Goal: Feedback & Contribution: Leave review/rating

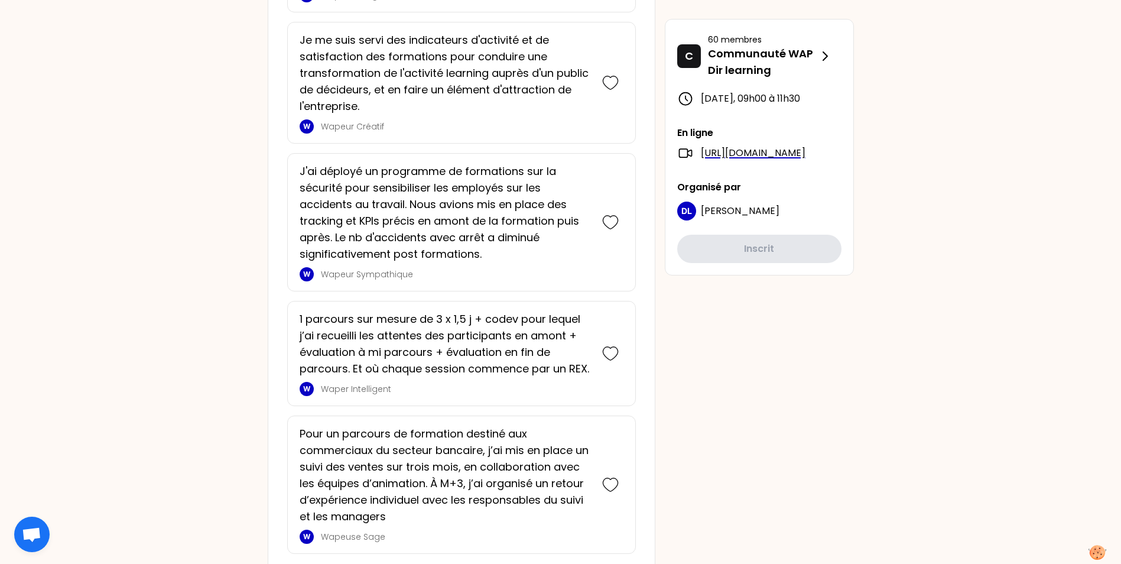
scroll to position [2880, 0]
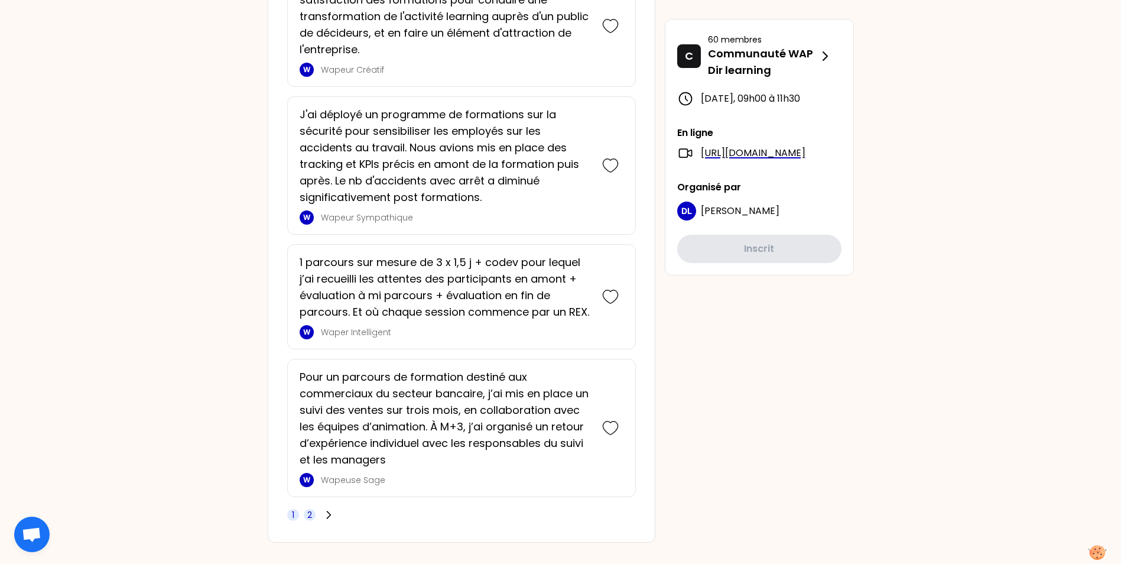
click at [312, 509] on span "2" at bounding box center [309, 515] width 5 height 12
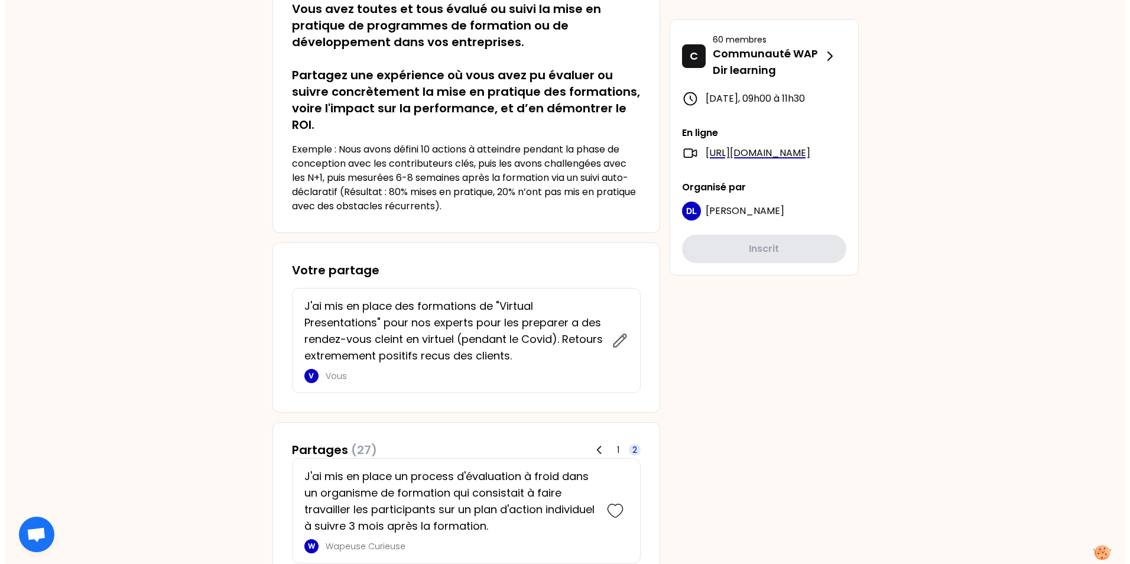
scroll to position [0, 0]
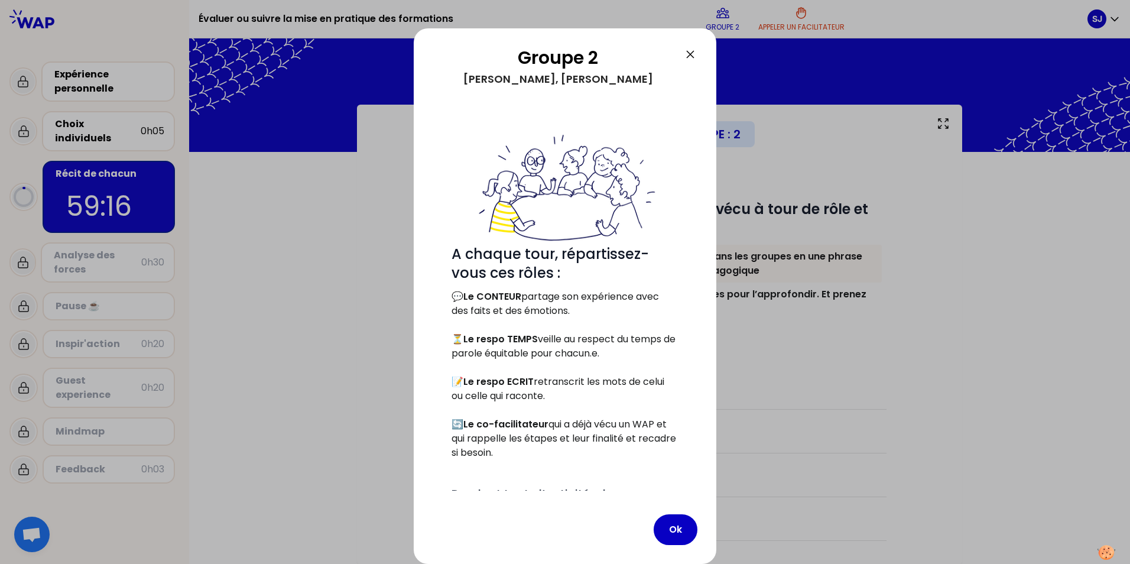
scroll to position [15, 0]
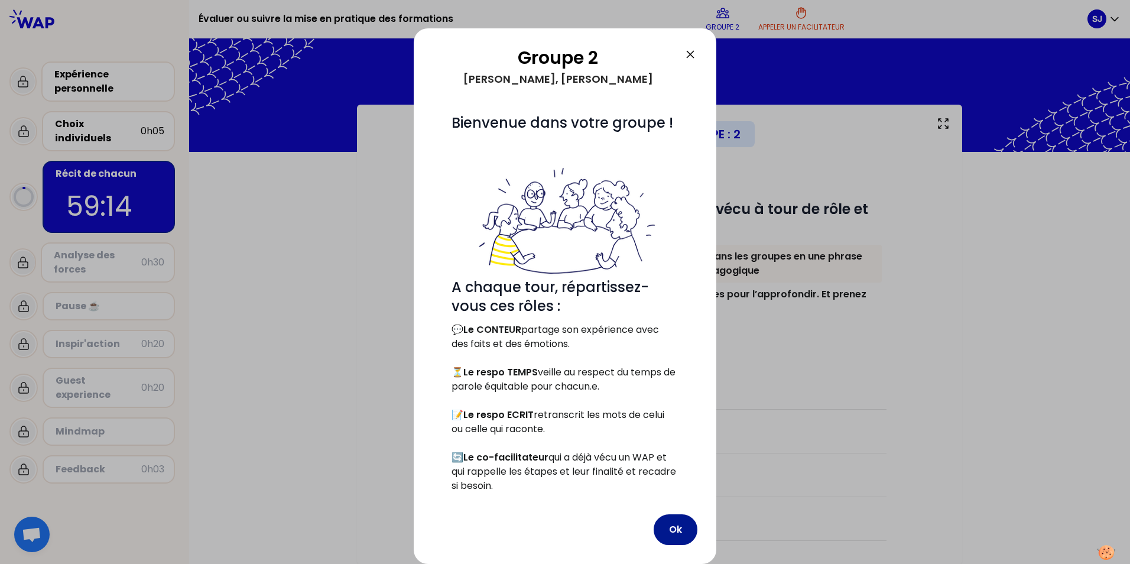
click at [674, 535] on button "Ok" at bounding box center [676, 529] width 44 height 31
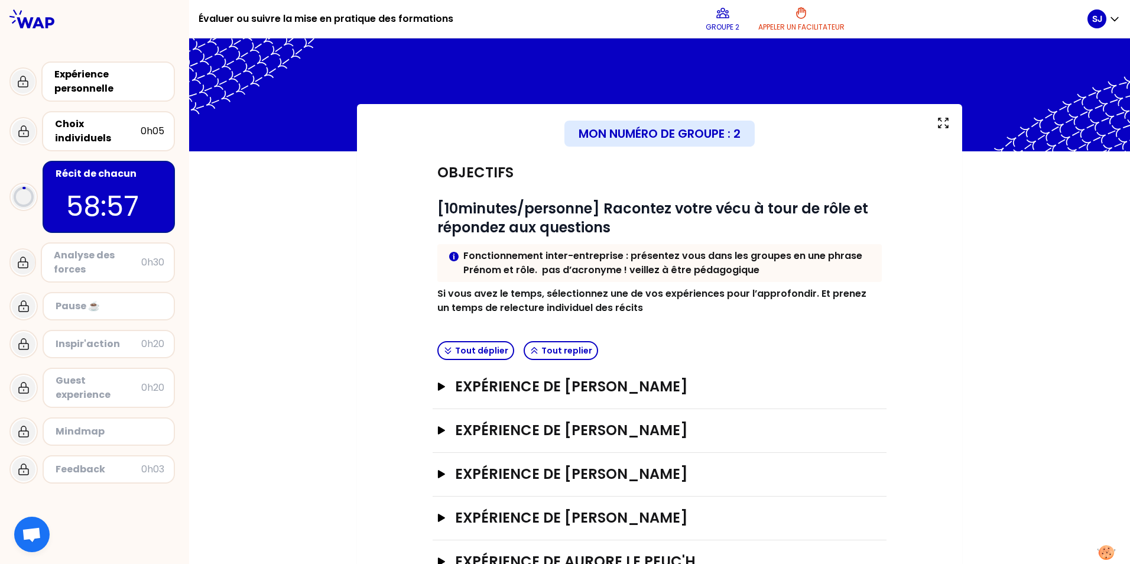
scroll to position [44, 0]
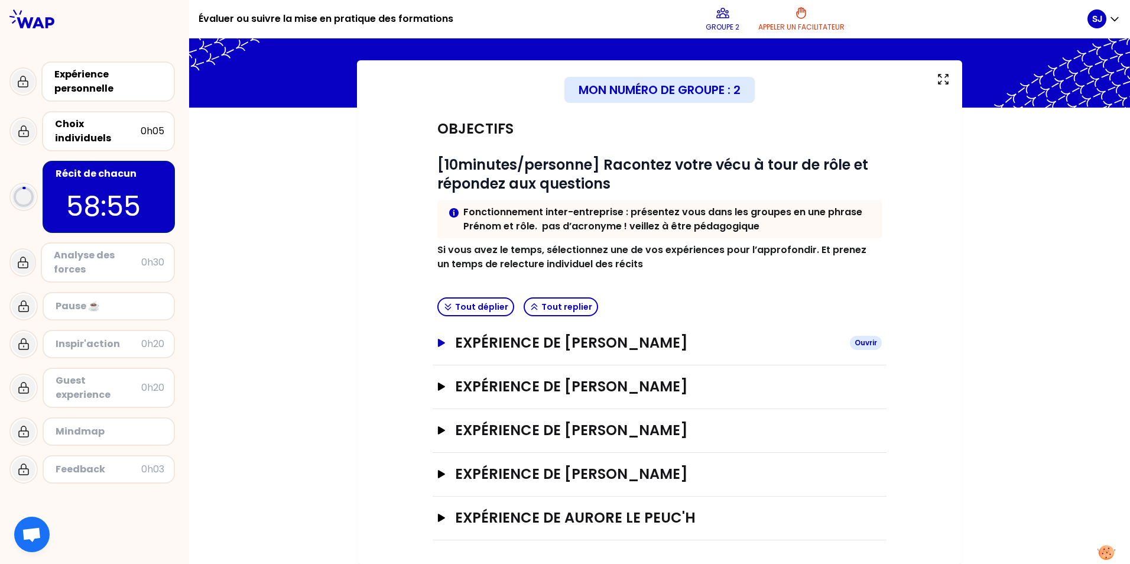
click at [438, 340] on icon "button" at bounding box center [441, 343] width 7 height 8
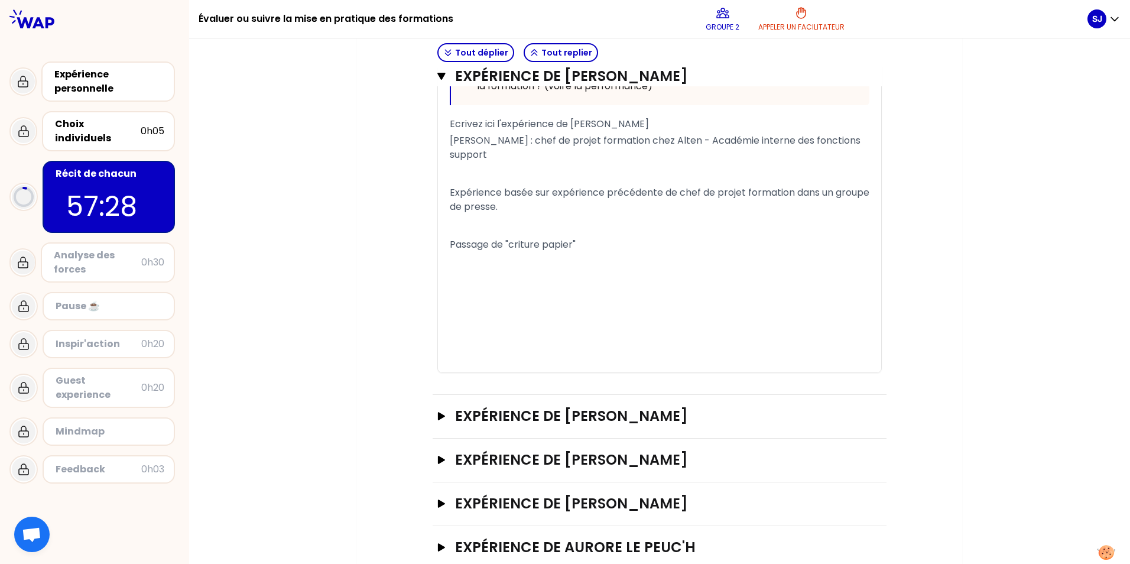
scroll to position [788, 0]
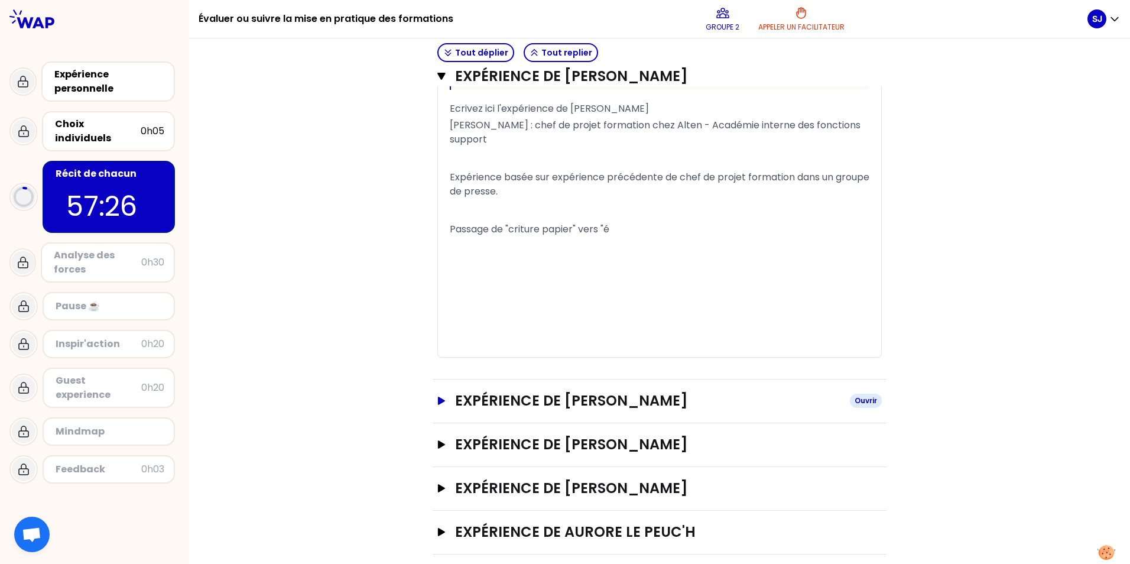
click at [438, 397] on icon "button" at bounding box center [441, 401] width 7 height 8
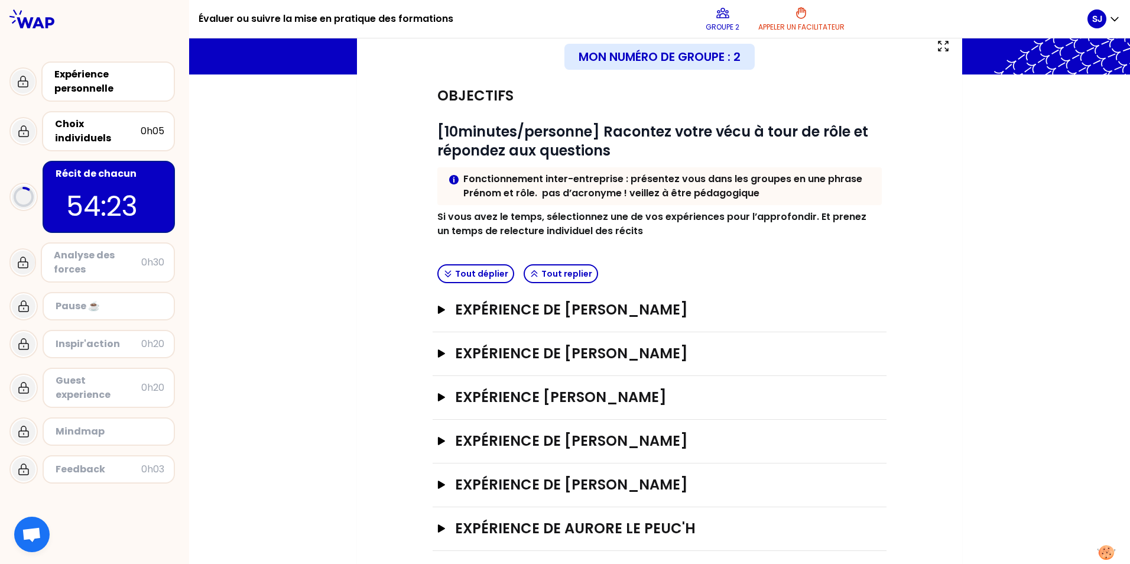
scroll to position [88, 0]
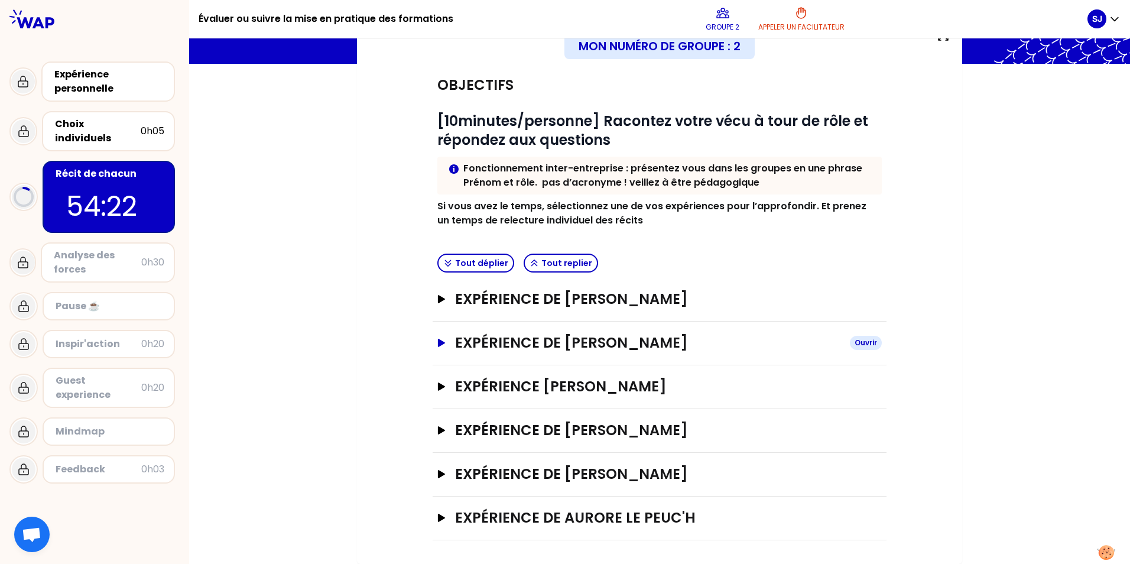
click at [438, 342] on icon "button" at bounding box center [441, 343] width 7 height 8
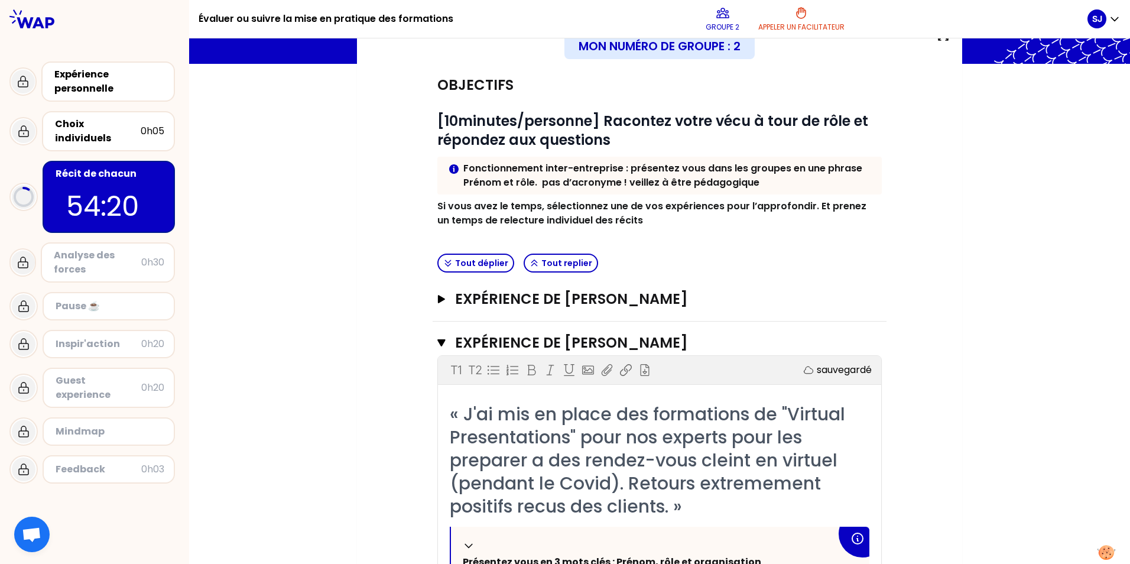
scroll to position [147, 0]
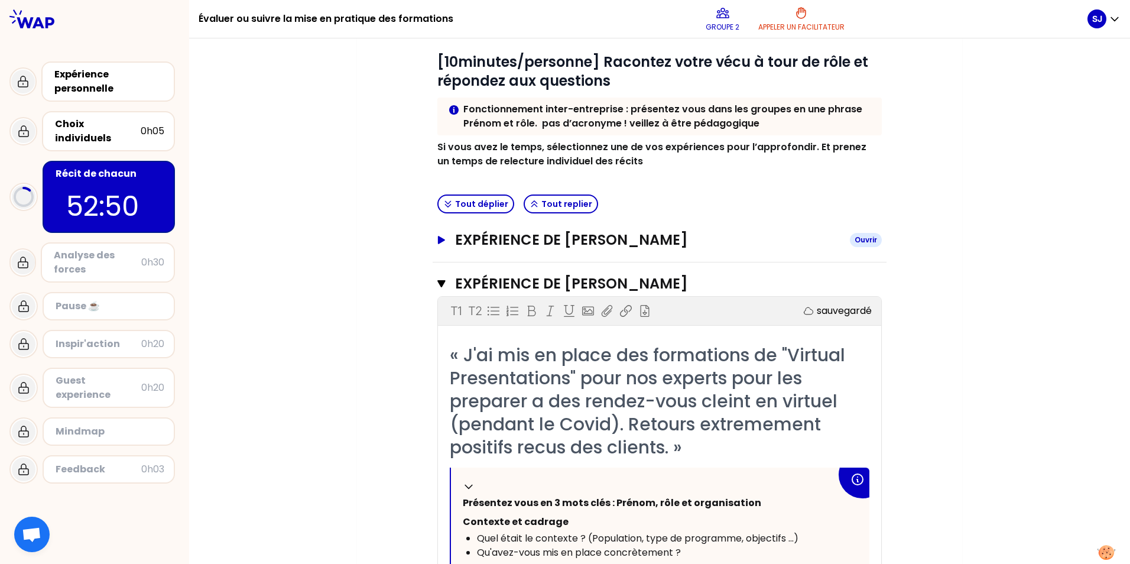
click at [438, 239] on icon "button" at bounding box center [441, 240] width 7 height 8
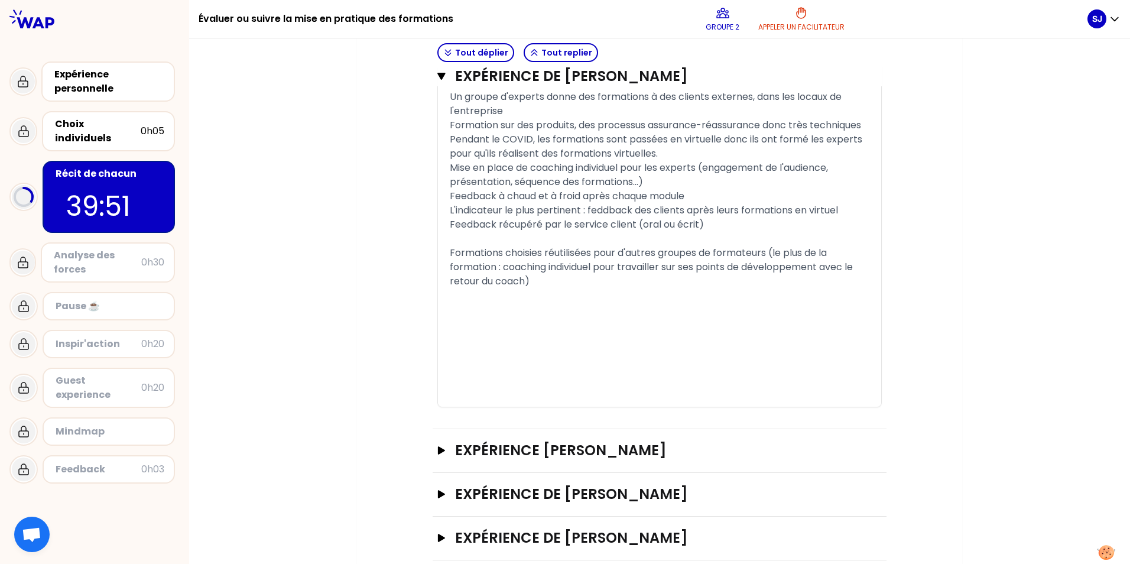
scroll to position [2039, 0]
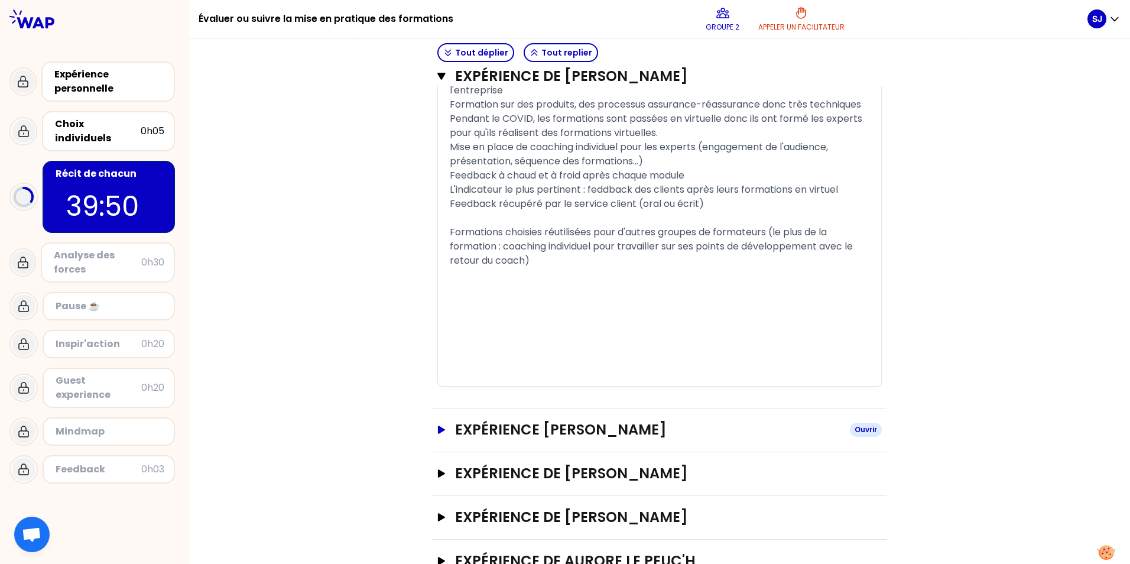
click at [437, 434] on icon "button" at bounding box center [441, 430] width 9 height 8
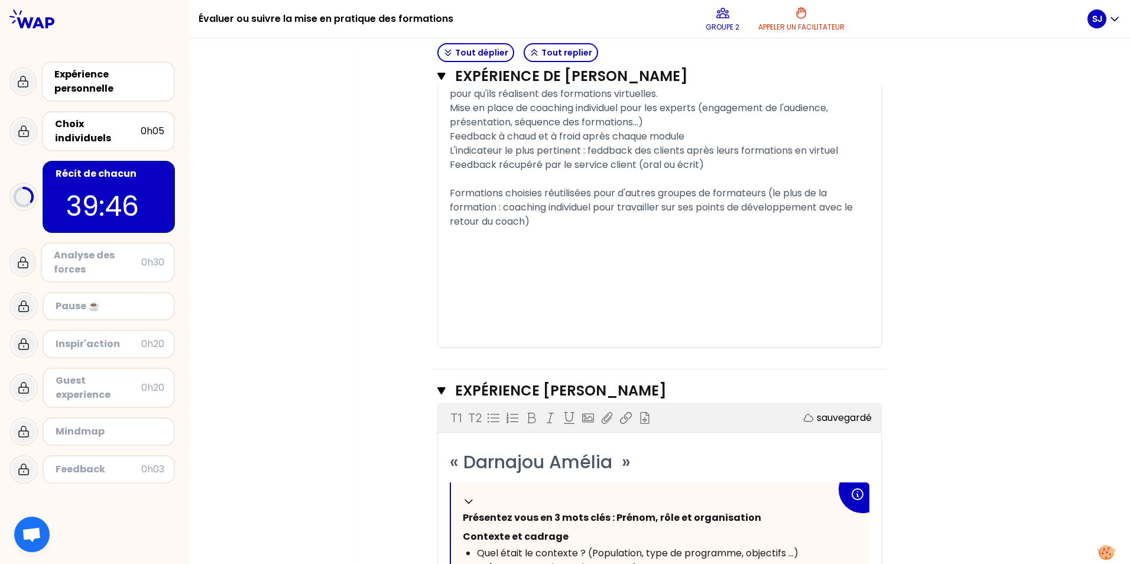
scroll to position [2098, 0]
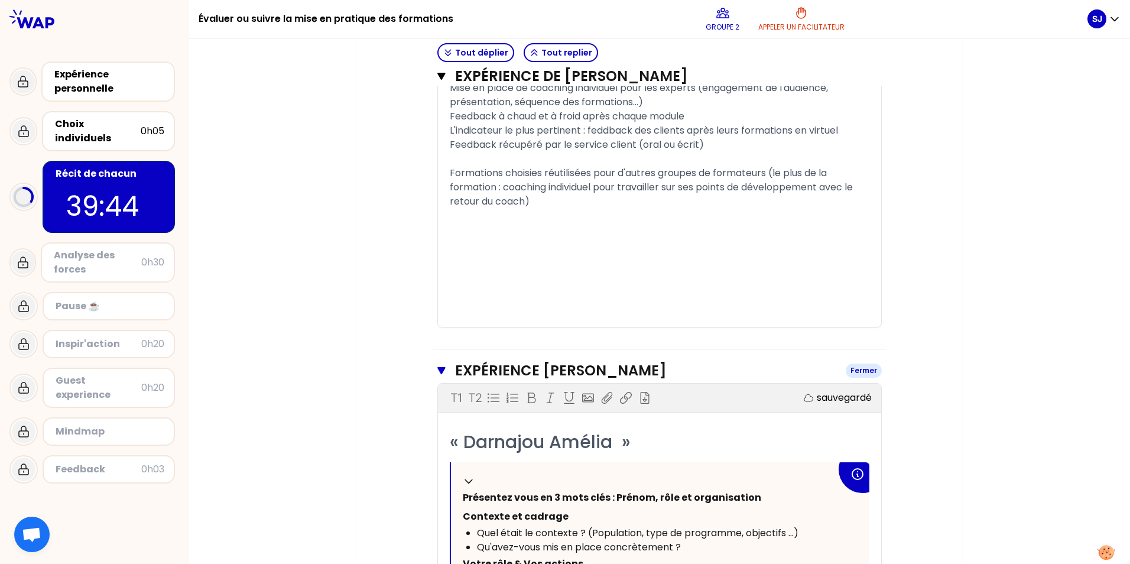
click at [437, 375] on icon "button" at bounding box center [441, 370] width 8 height 9
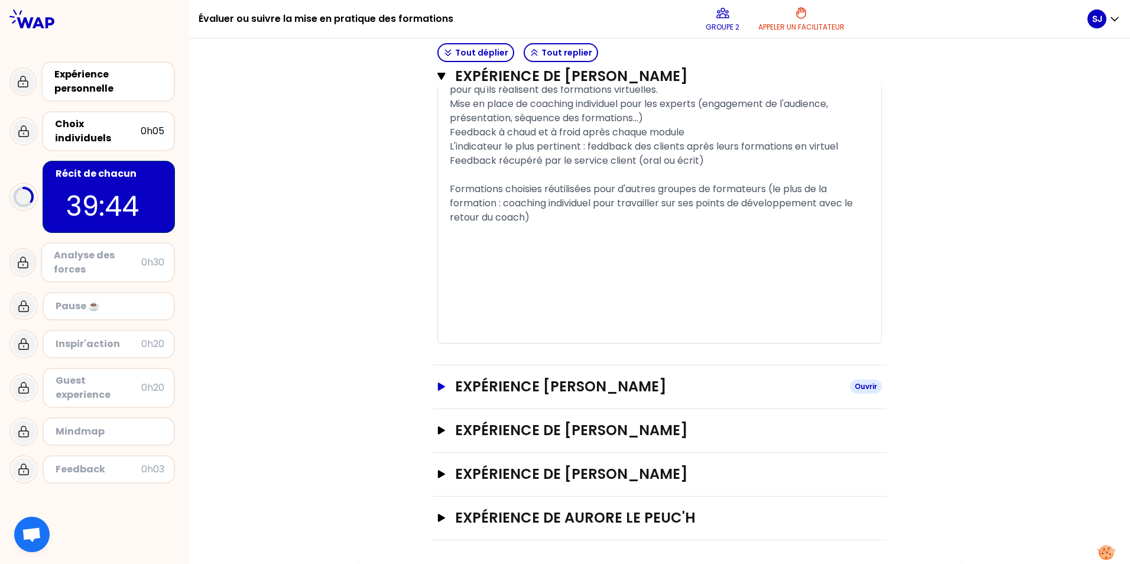
scroll to position [2096, 0]
click at [437, 432] on icon "button" at bounding box center [441, 430] width 9 height 8
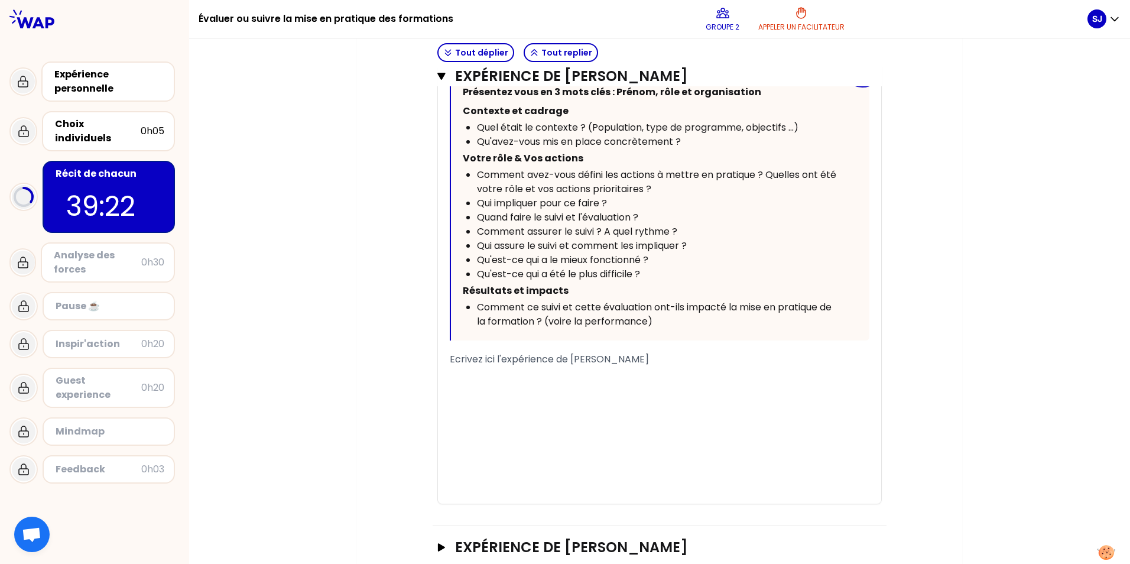
scroll to position [2687, 0]
click at [473, 364] on span "Ecrivez ici l'expérience de [PERSON_NAME]" at bounding box center [549, 358] width 199 height 14
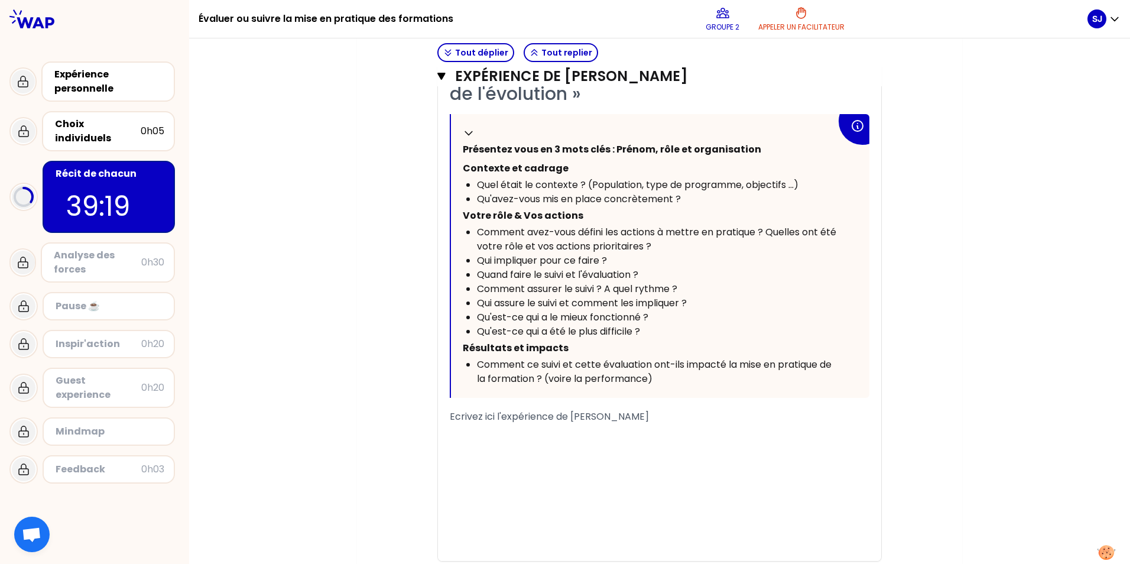
click at [450, 423] on span "Ecrivez ici l'expérience de [PERSON_NAME]" at bounding box center [549, 417] width 199 height 14
click at [507, 443] on div "﻿" at bounding box center [660, 436] width 420 height 14
click at [472, 443] on div "﻿" at bounding box center [660, 436] width 420 height 14
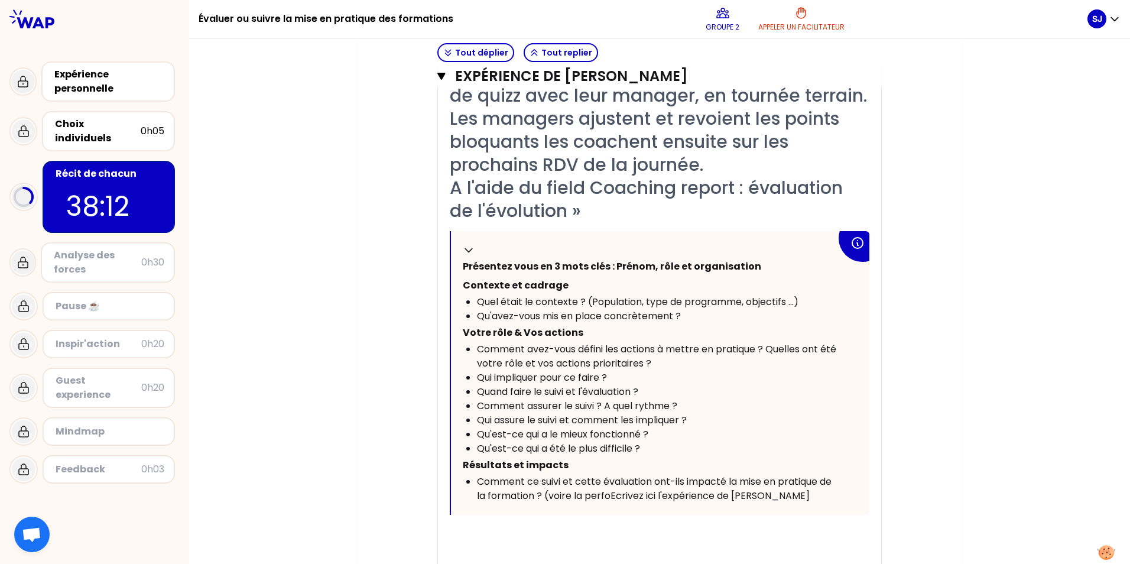
scroll to position [2569, 0]
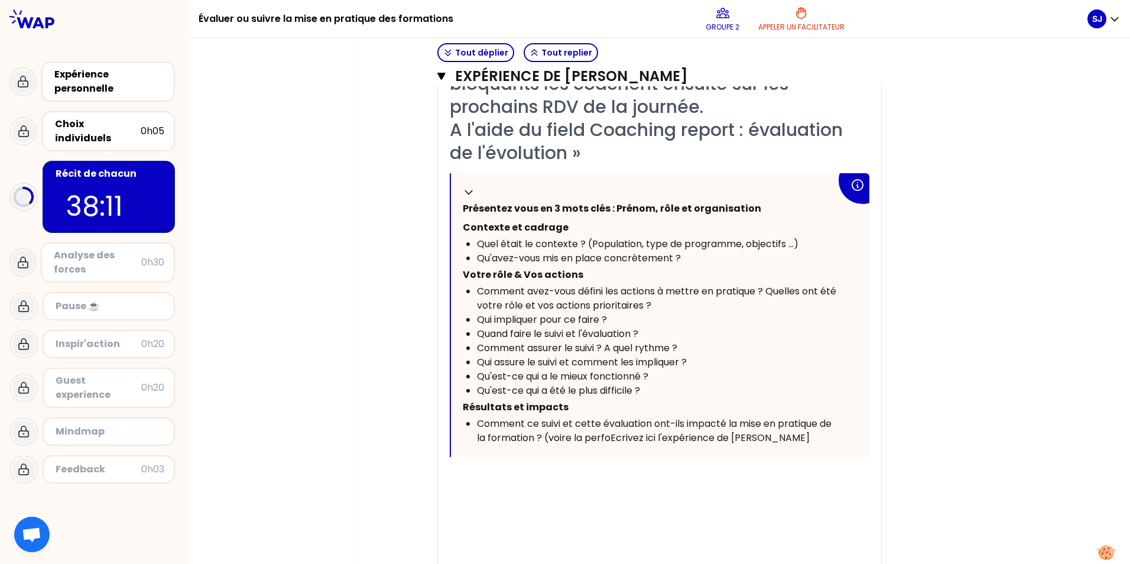
click at [466, 502] on div "﻿" at bounding box center [660, 495] width 420 height 14
click at [463, 501] on span "Coonaitre la concurrence" at bounding box center [510, 495] width 121 height 14
click at [586, 488] on p "﻿" at bounding box center [660, 478] width 420 height 19
click at [580, 502] on div "Connaitre la concurrence" at bounding box center [660, 495] width 420 height 14
click at [492, 501] on span "Connaitre la concurrence" at bounding box center [510, 495] width 121 height 14
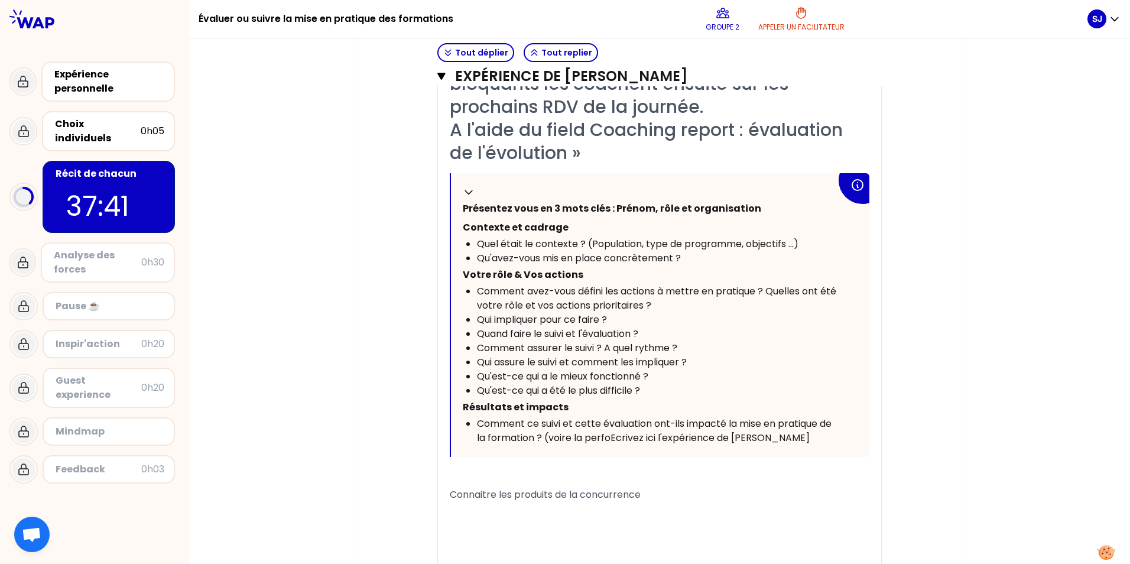
click at [643, 502] on div "Connaitre les produits de la concurrence" at bounding box center [660, 495] width 420 height 14
click at [701, 515] on span "Connaitre les produits de la concurrence. Mis en placede formation en sessions …" at bounding box center [652, 502] width 405 height 28
click at [589, 516] on div "Connaitre les produits de la concurrence. Mis en place de formation en sessions…" at bounding box center [660, 502] width 420 height 28
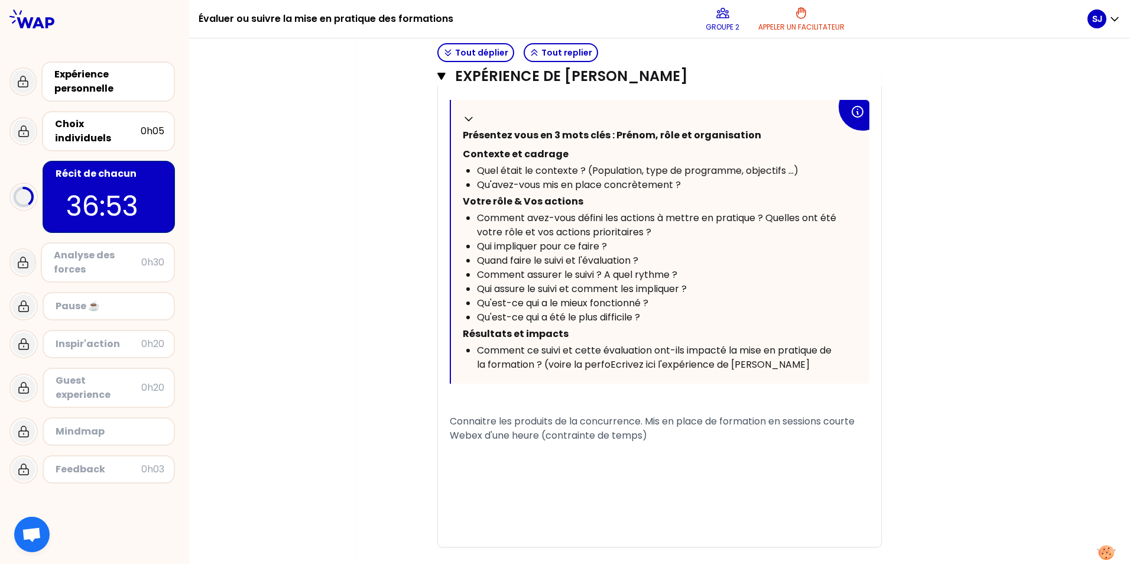
scroll to position [2746, 0]
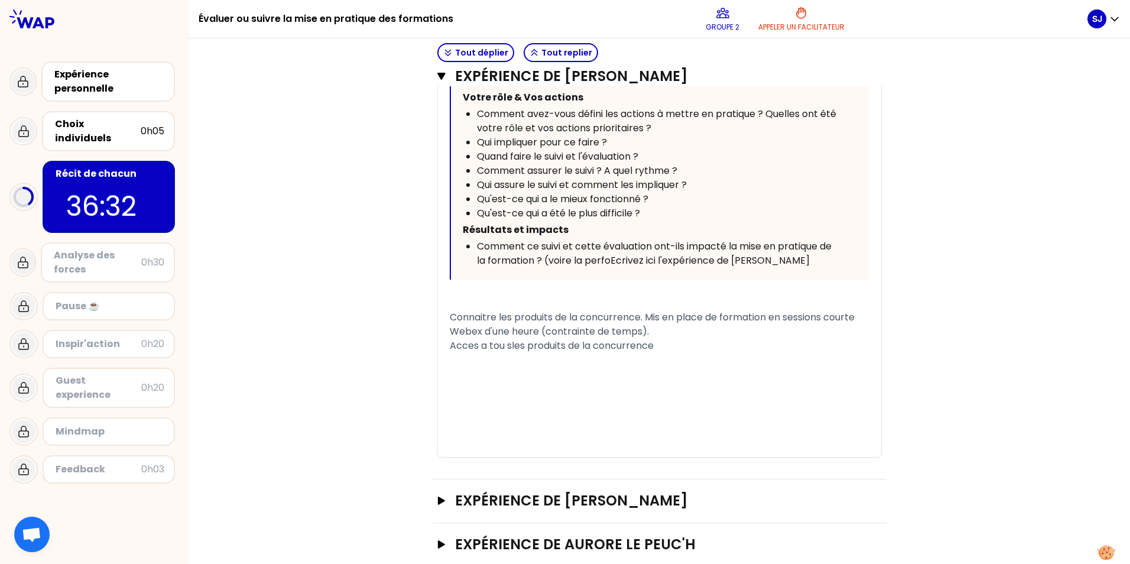
click at [508, 352] on span "Acces a tou sles produits de la concurrence" at bounding box center [552, 346] width 204 height 14
click at [479, 352] on span "Acces a tous les produits de la concurrence" at bounding box center [552, 346] width 204 height 14
click at [716, 353] on div "Acces a un outil avec tous les produits de la concurrence" at bounding box center [660, 346] width 420 height 14
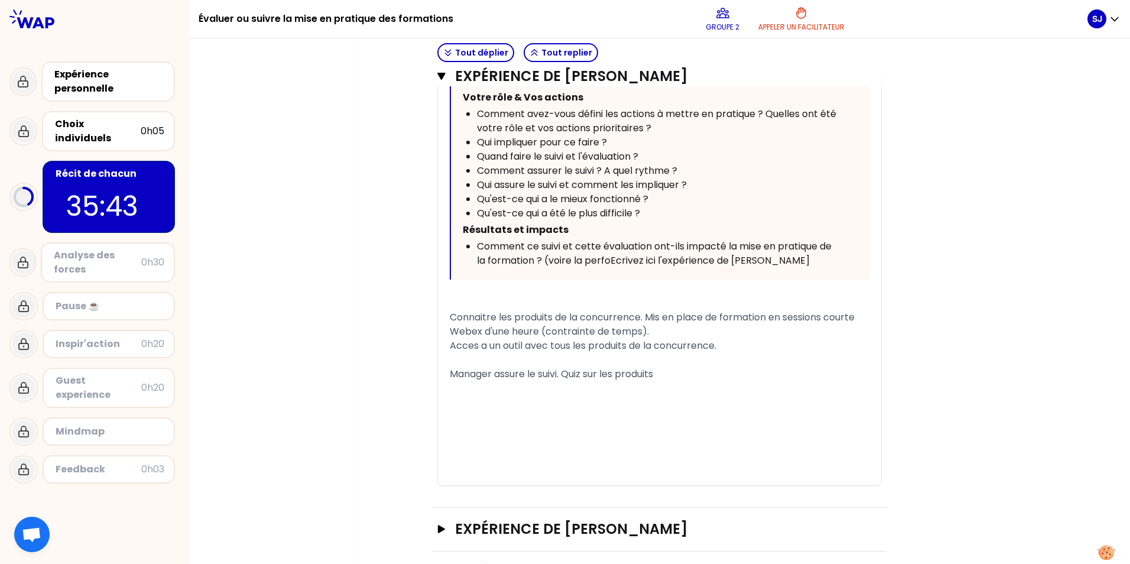
click at [557, 381] on span "Manager assure le suivi. Quiz sur les produits" at bounding box center [551, 374] width 203 height 14
click at [786, 381] on div "Manager assure le suivi aupres des commercants. Quiz sur les produits" at bounding box center [660, 374] width 420 height 14
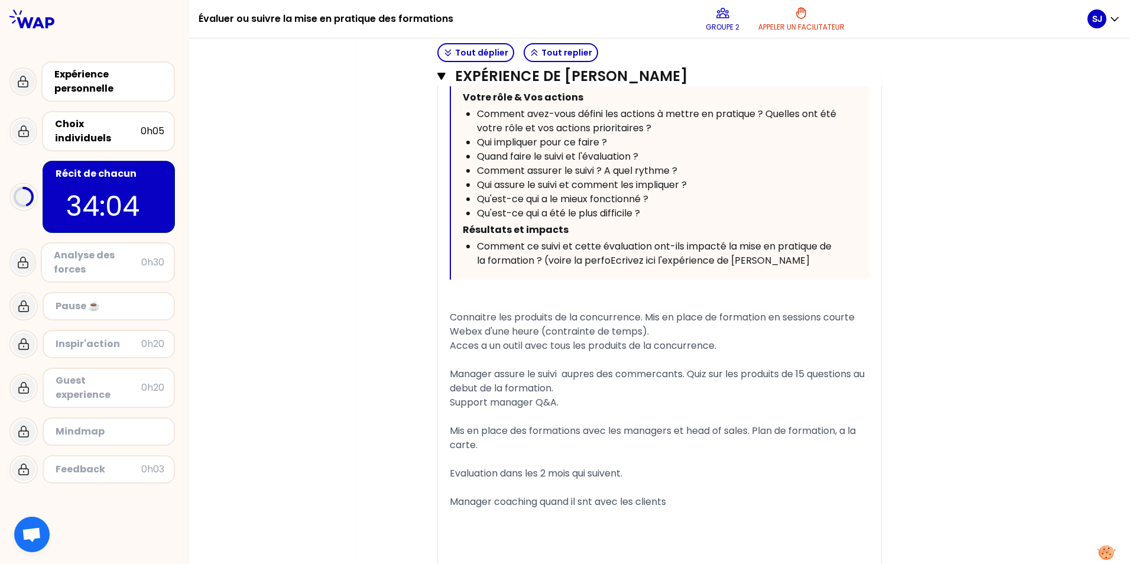
click at [586, 508] on span "Manager coaching quand il snt avec les clients" at bounding box center [558, 502] width 216 height 14
click at [686, 509] on div "Manager coaching quand il sont avec les clients" at bounding box center [660, 502] width 420 height 14
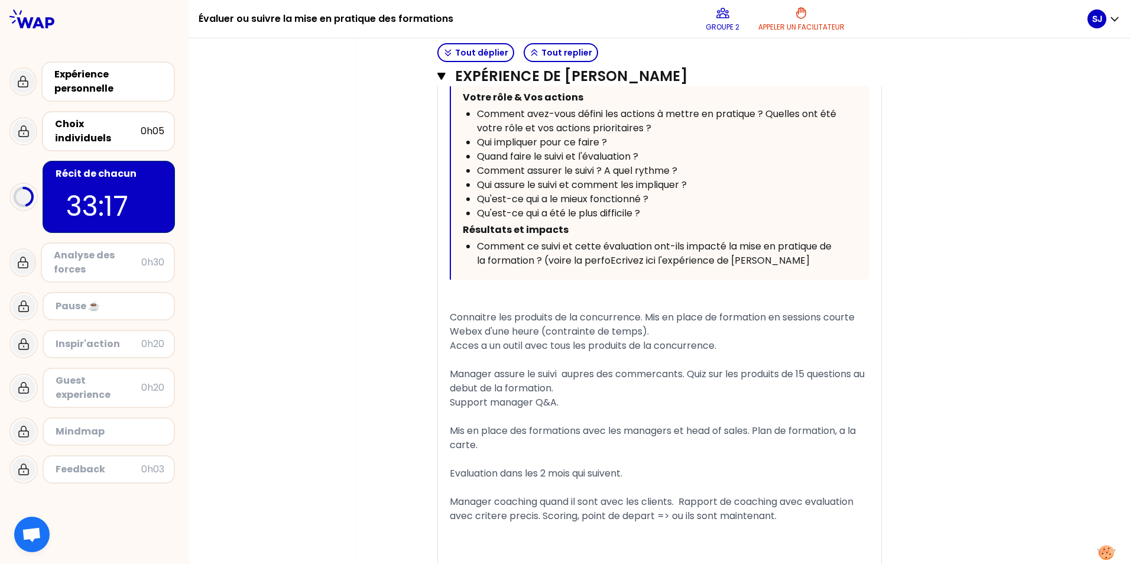
scroll to position [2986, 0]
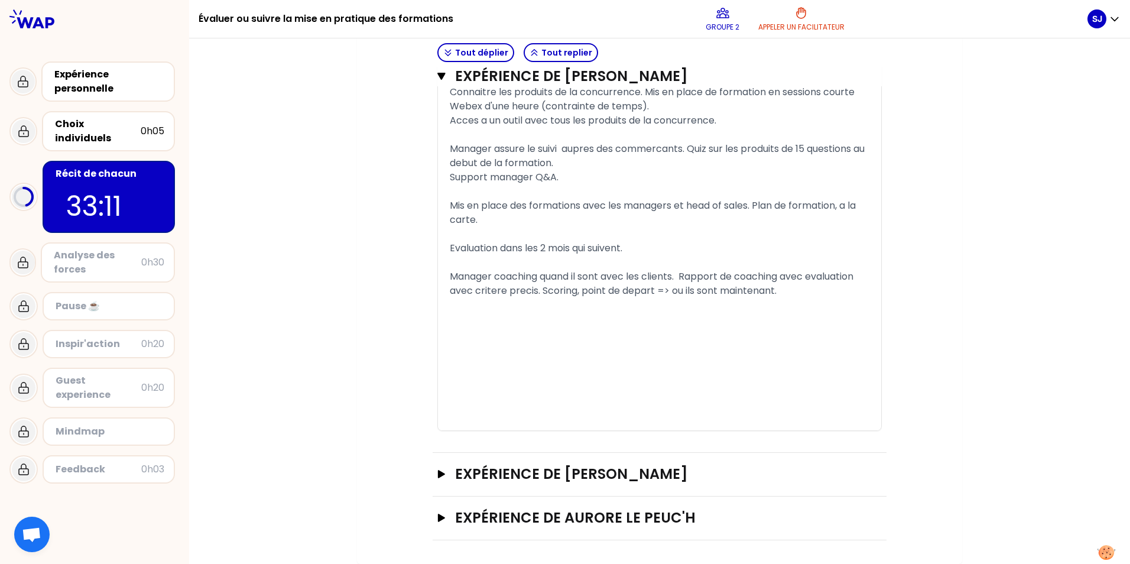
click at [479, 326] on div "﻿" at bounding box center [660, 319] width 420 height 14
click at [450, 326] on span "Retravailer l'argument en direct" at bounding box center [524, 319] width 149 height 14
click at [609, 326] on div "+ Retravailer l'argument en direct" at bounding box center [660, 319] width 420 height 14
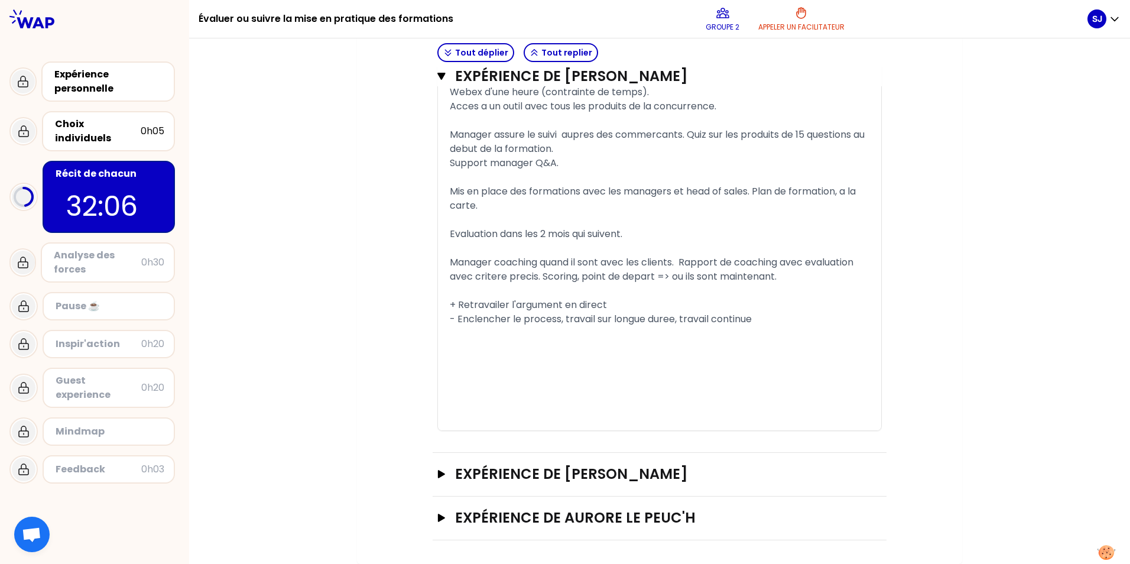
click at [489, 340] on div "﻿" at bounding box center [660, 333] width 420 height 14
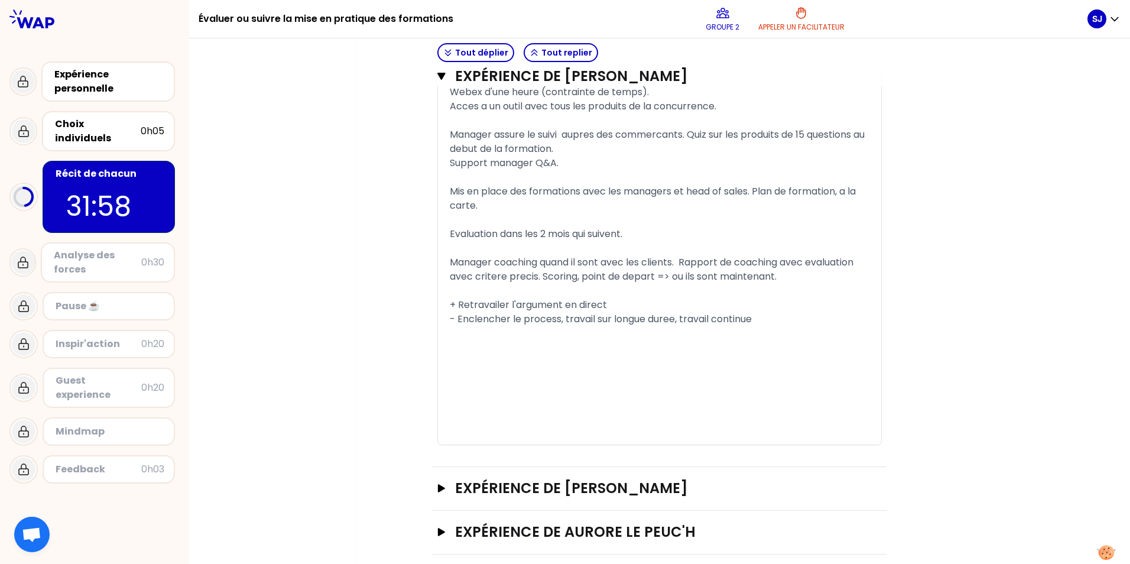
click at [450, 355] on div "﻿" at bounding box center [660, 347] width 420 height 14
click at [450, 340] on div "﻿" at bounding box center [660, 333] width 420 height 14
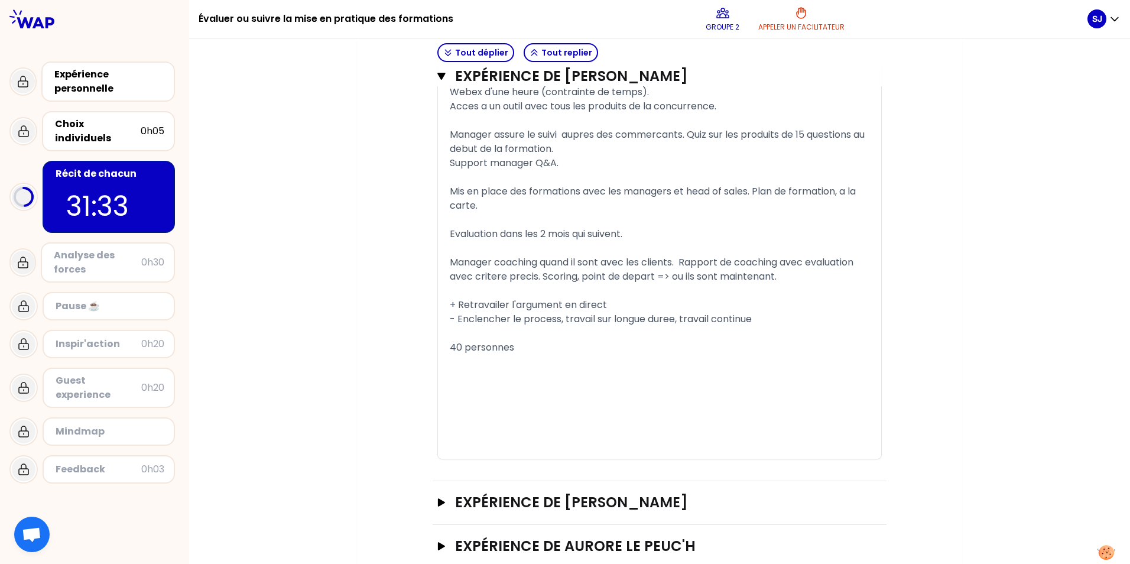
click at [466, 388] on p "﻿" at bounding box center [660, 378] width 420 height 19
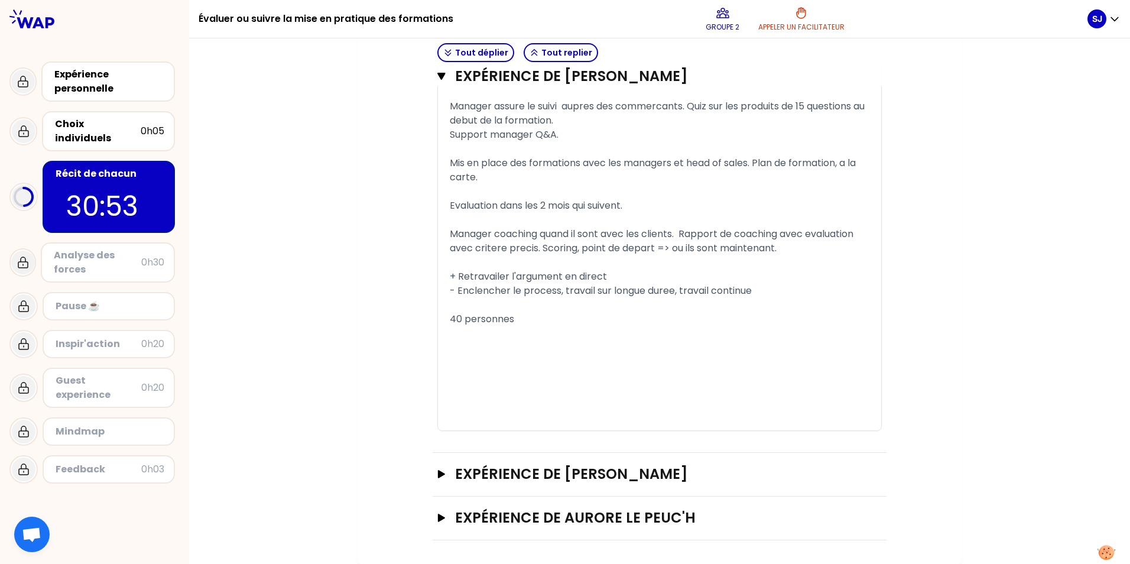
scroll to position [3042, 0]
click at [439, 476] on icon "button" at bounding box center [441, 474] width 9 height 8
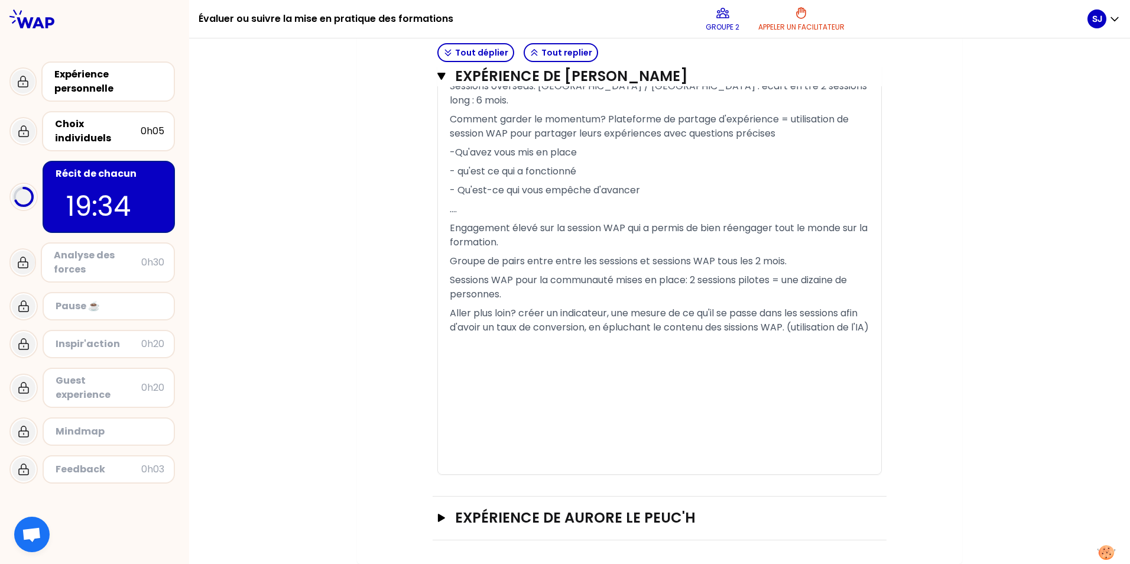
scroll to position [4018, 0]
click at [440, 75] on icon "button" at bounding box center [441, 76] width 8 height 7
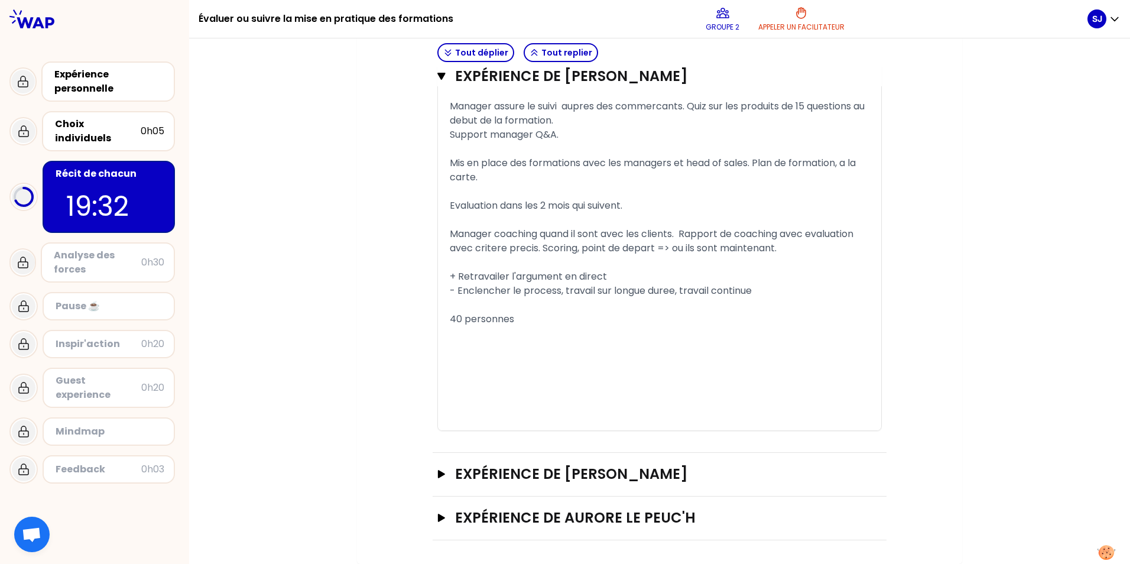
scroll to position [3042, 0]
click at [438, 517] on icon "button" at bounding box center [441, 518] width 7 height 8
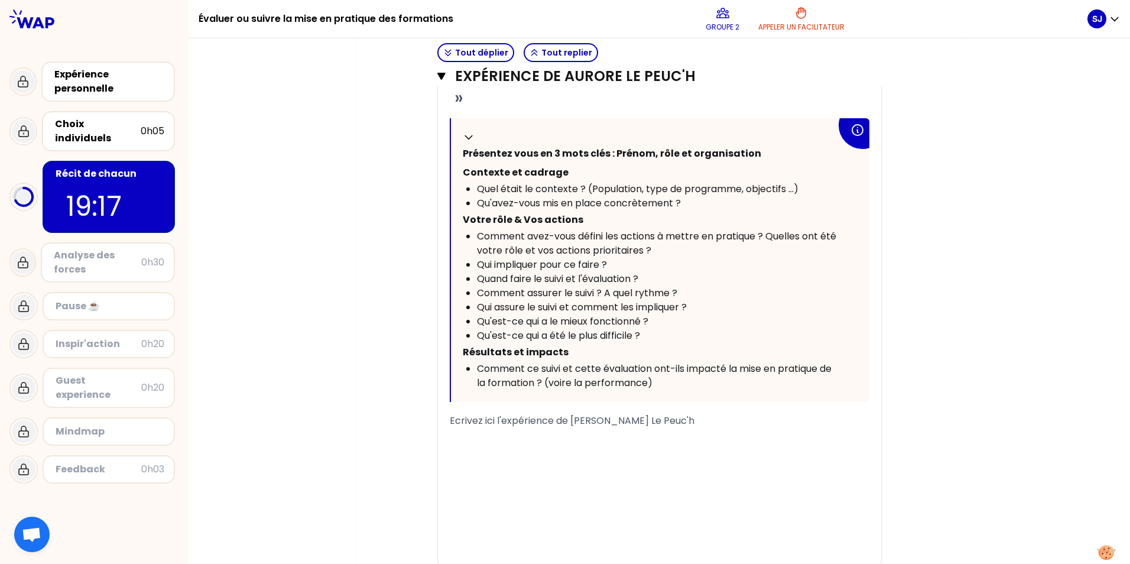
scroll to position [3634, 0]
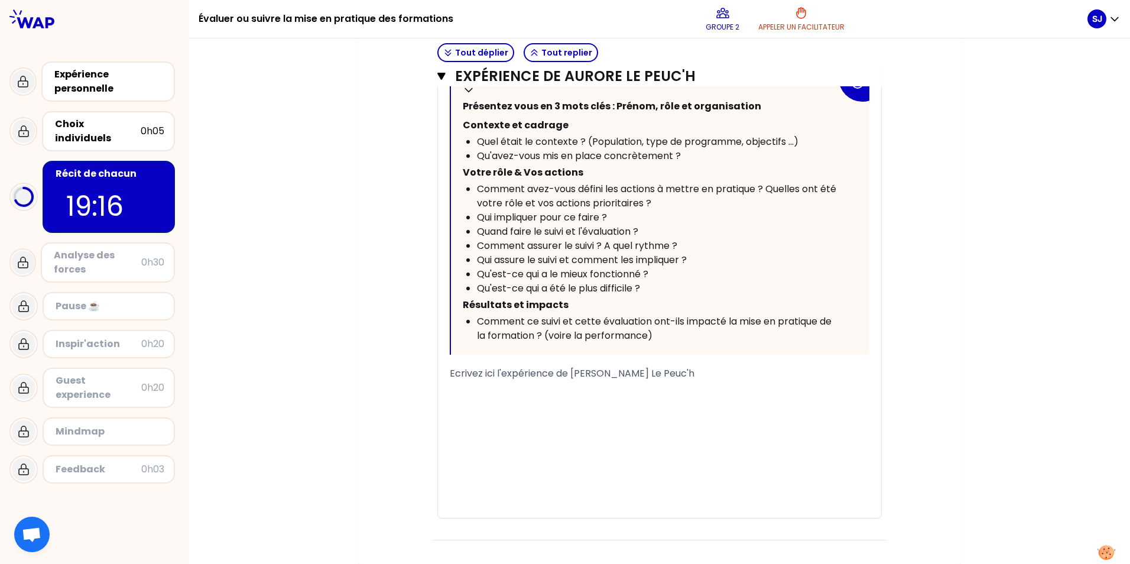
click at [450, 380] on span "Ecrivez ici l'expérience de [PERSON_NAME] Le Peuc'h" at bounding box center [572, 373] width 245 height 14
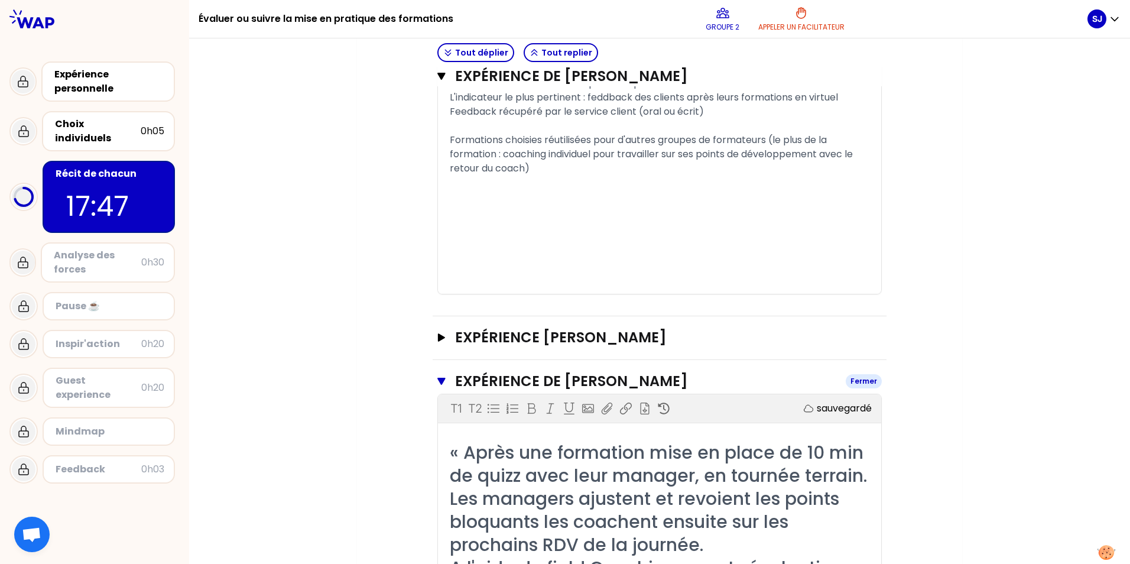
scroll to position [2097, 0]
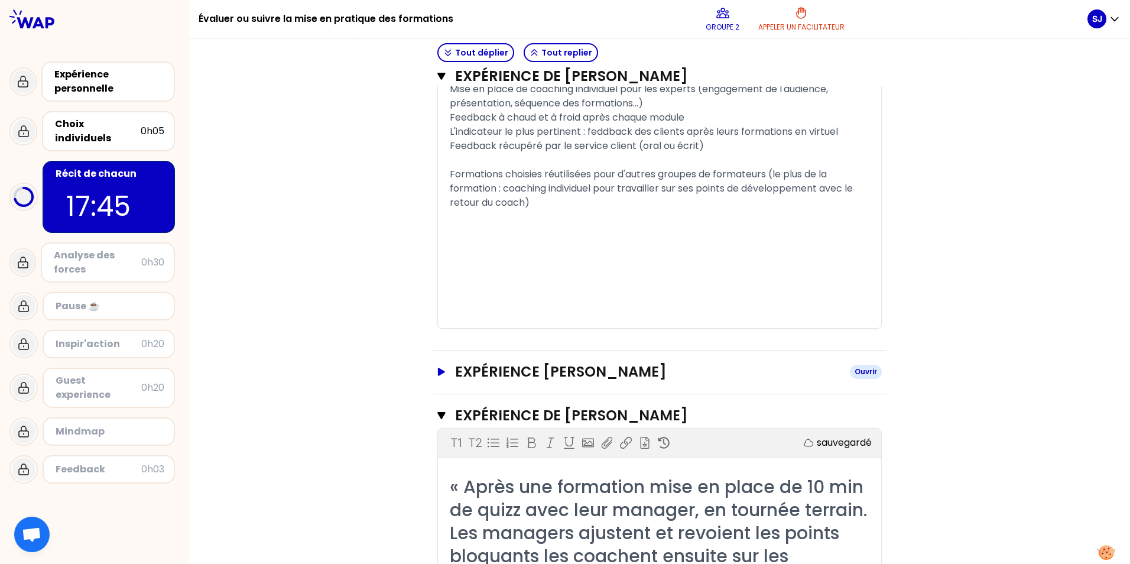
click at [437, 376] on icon "button" at bounding box center [441, 372] width 9 height 8
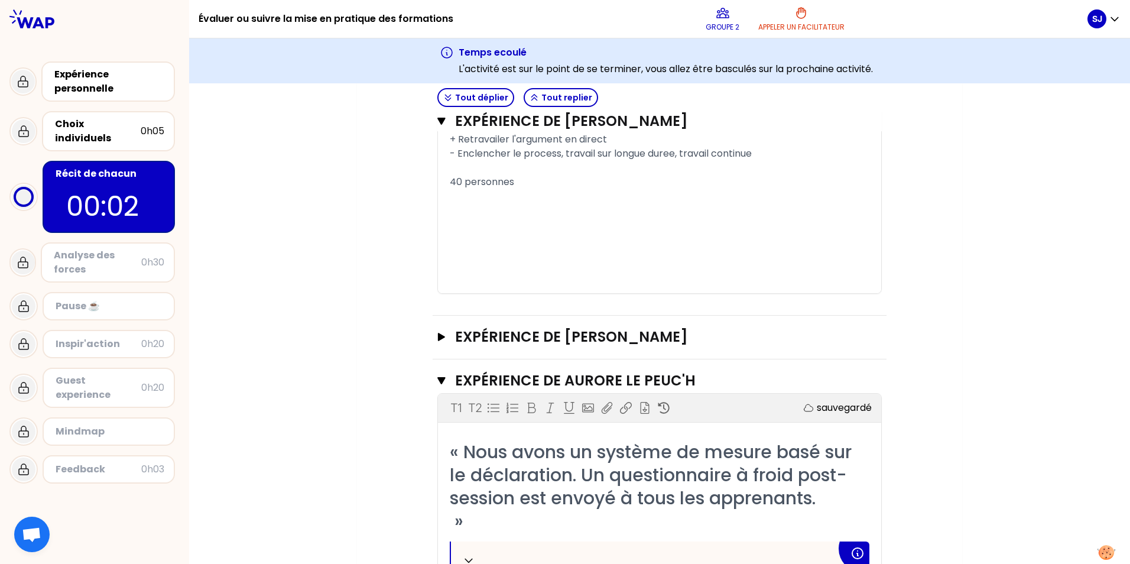
scroll to position [3811, 0]
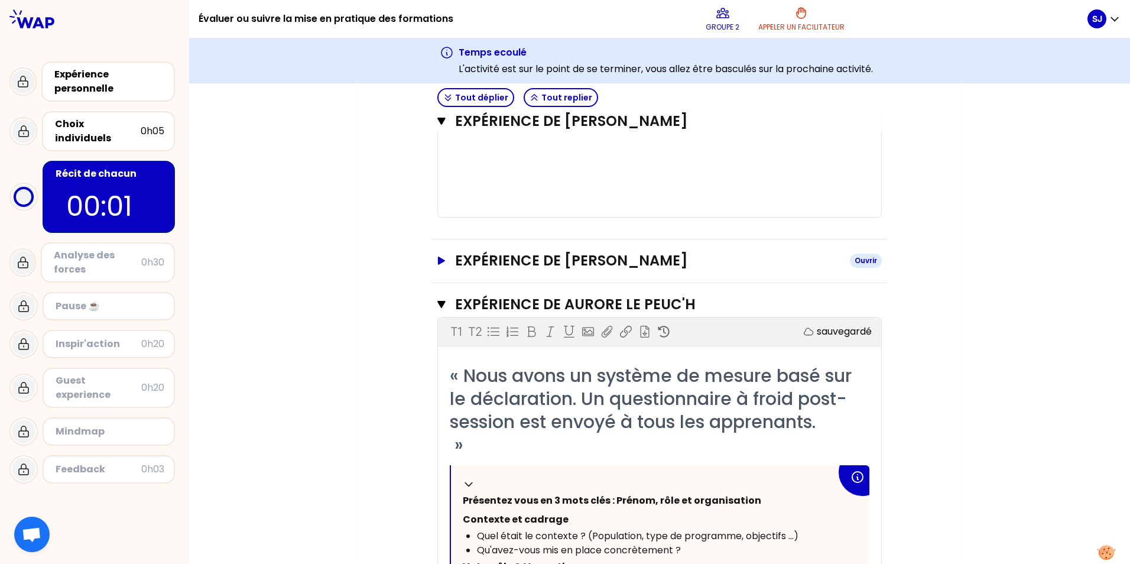
click at [438, 265] on icon "button" at bounding box center [441, 261] width 7 height 8
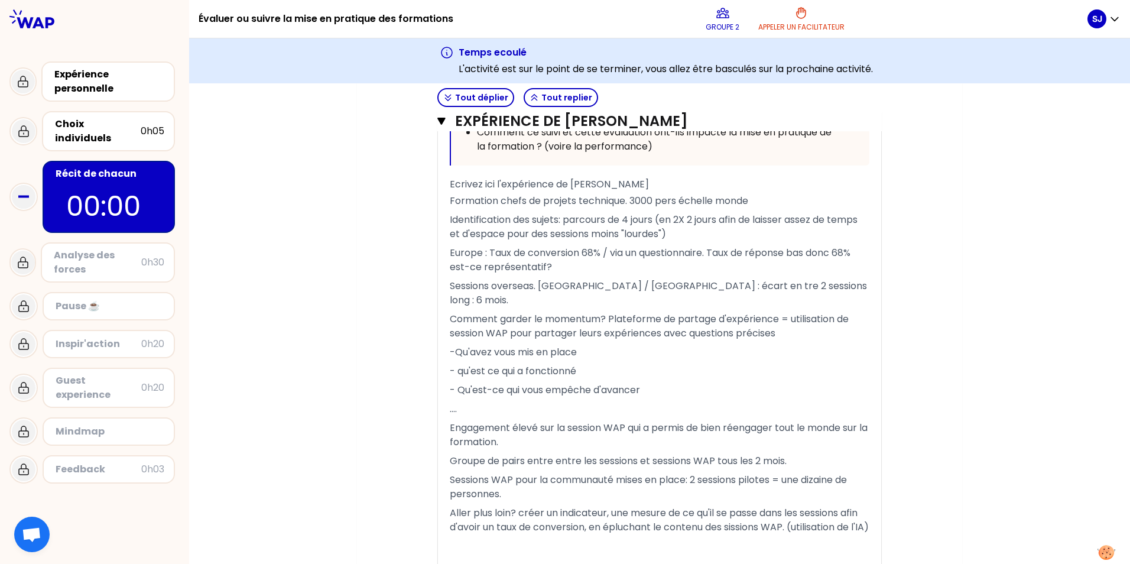
scroll to position [4402, 0]
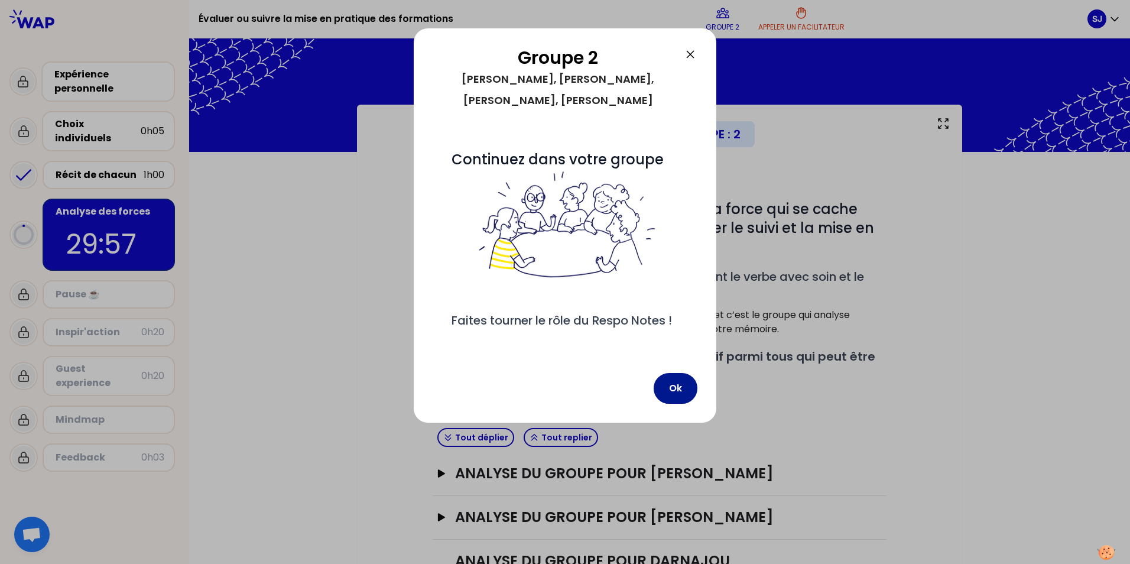
click at [671, 401] on button "Ok" at bounding box center [676, 388] width 44 height 31
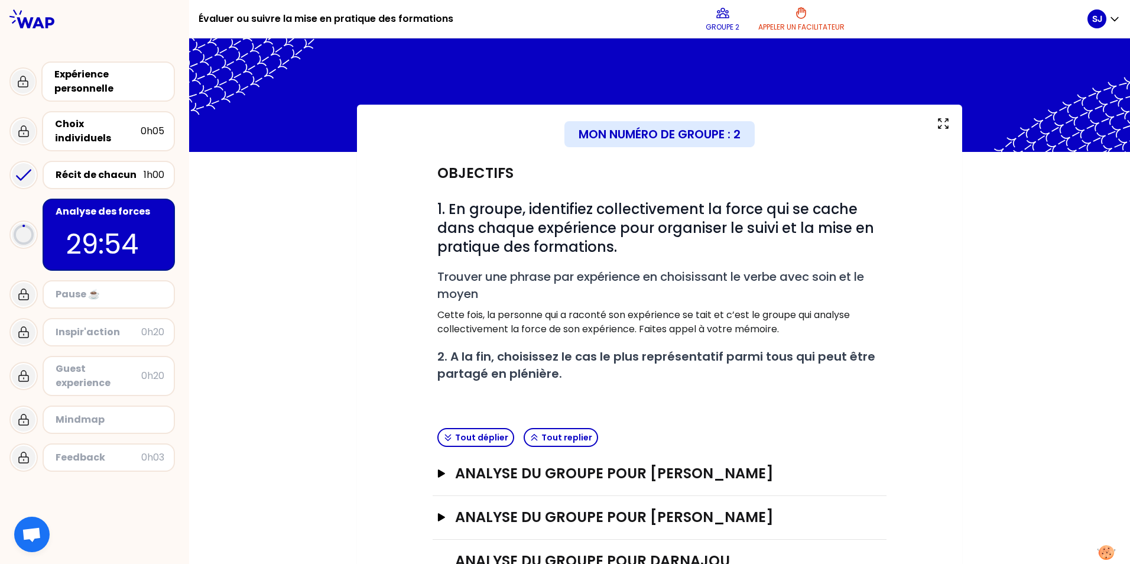
scroll to position [59, 0]
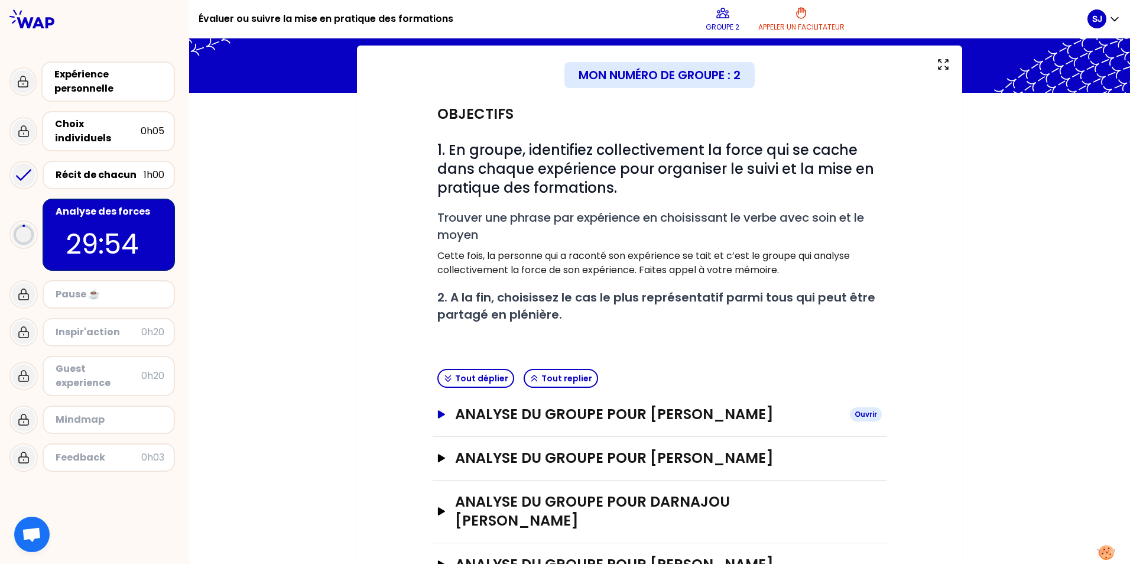
click at [438, 416] on icon "button" at bounding box center [441, 414] width 7 height 8
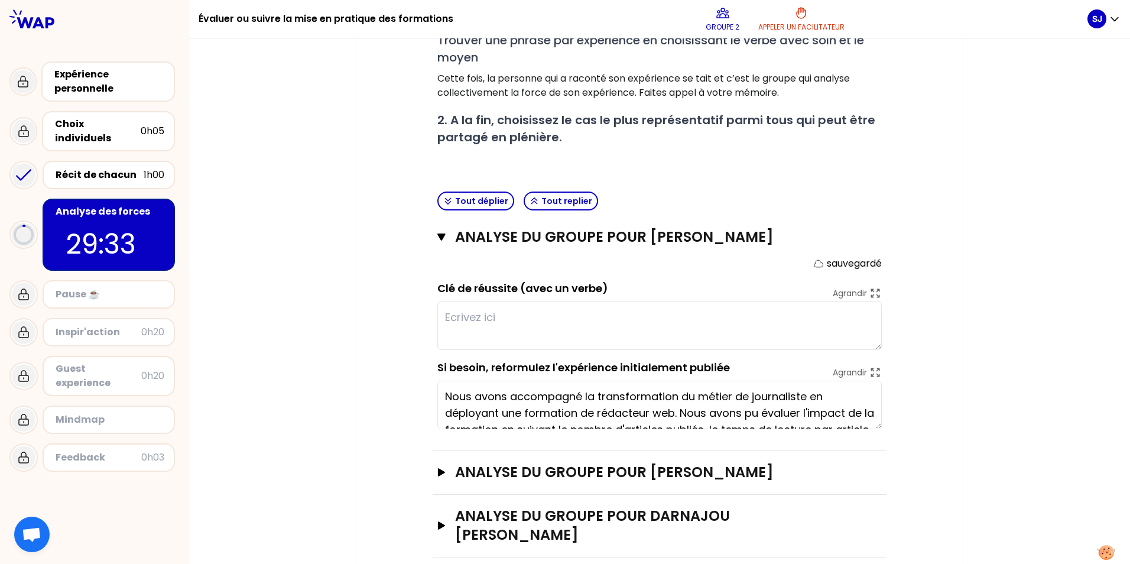
scroll to position [33, 0]
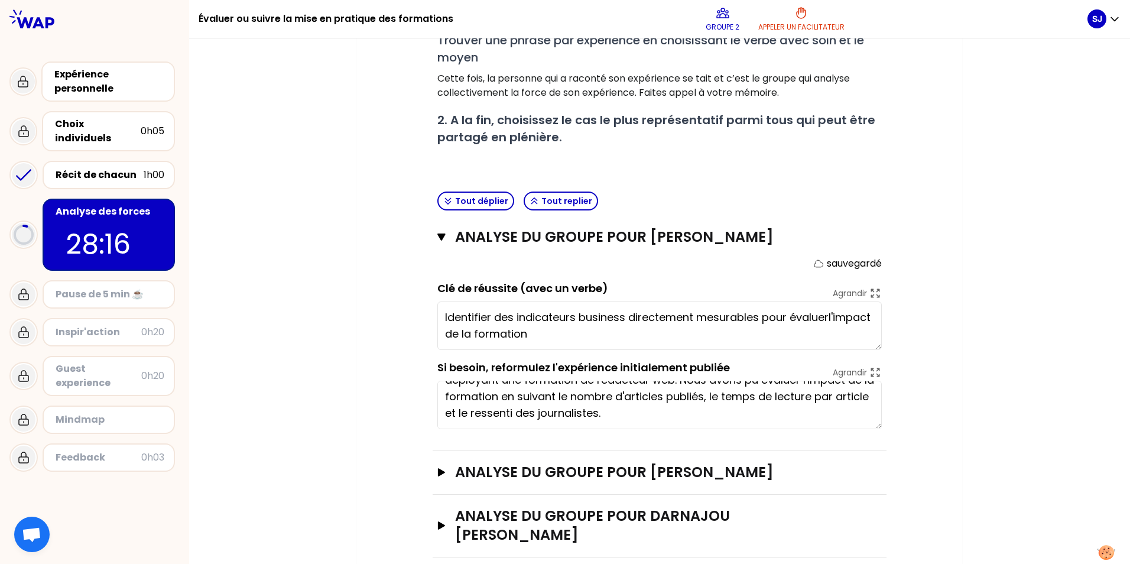
type textarea "Identifier des indicateurs business directement mesurables pour évaluer l'impac…"
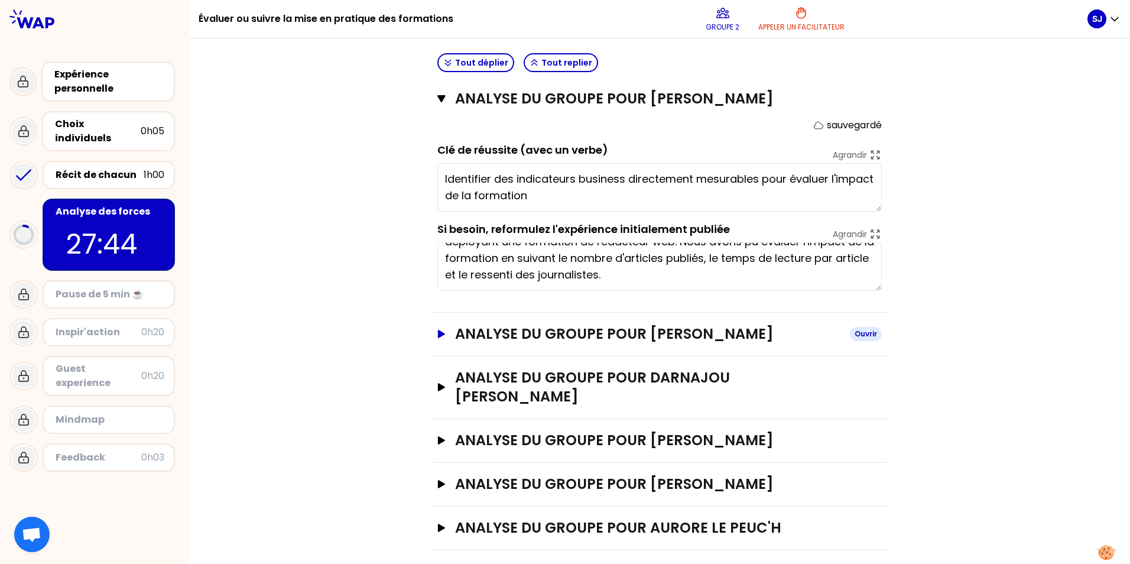
scroll to position [385, 0]
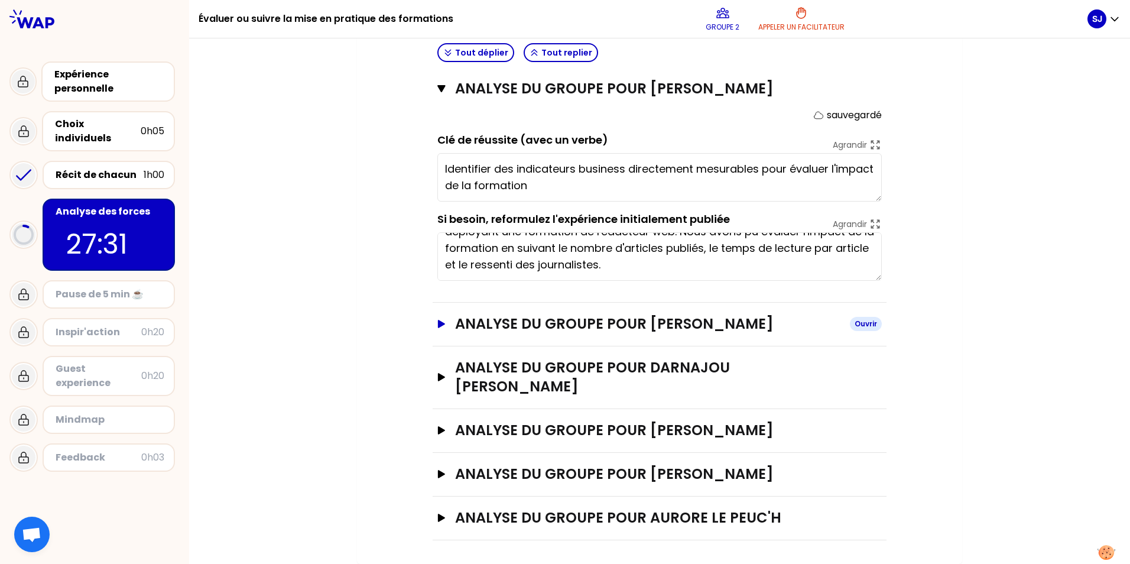
click at [437, 322] on icon "button" at bounding box center [441, 324] width 9 height 8
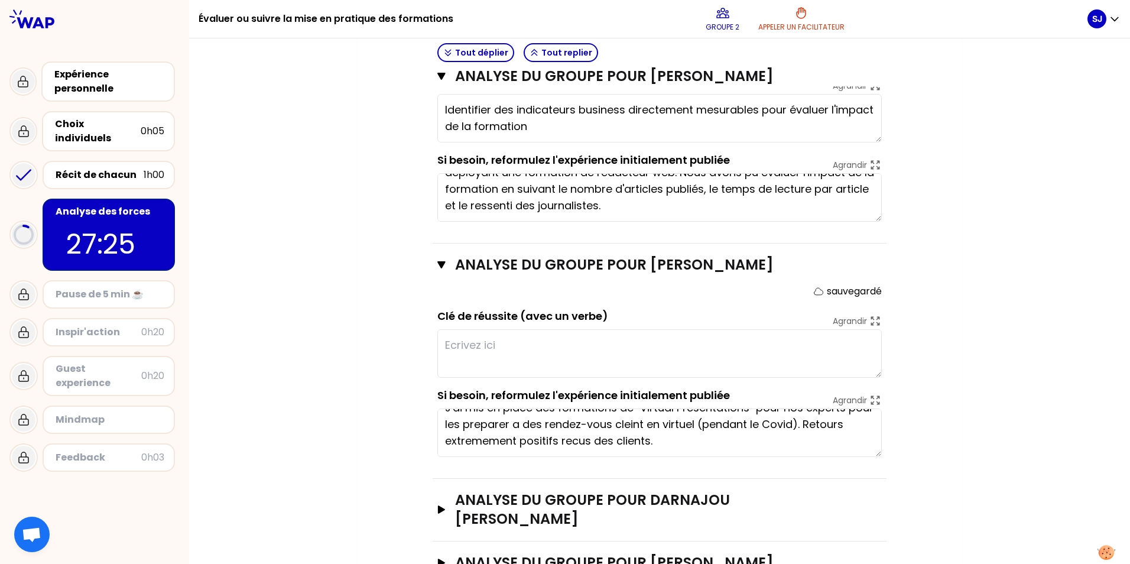
scroll to position [0, 0]
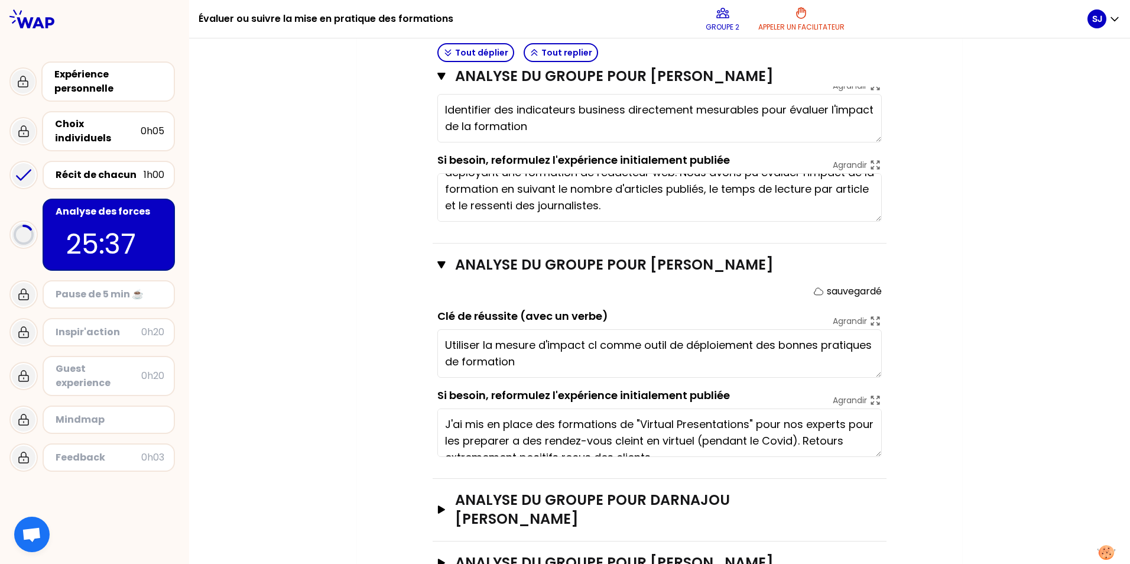
type textarea "Utiliser la mesure d'impact client comme outil de déploiement des bonnes pratiq…"
click at [439, 505] on icon "button" at bounding box center [441, 509] width 9 height 8
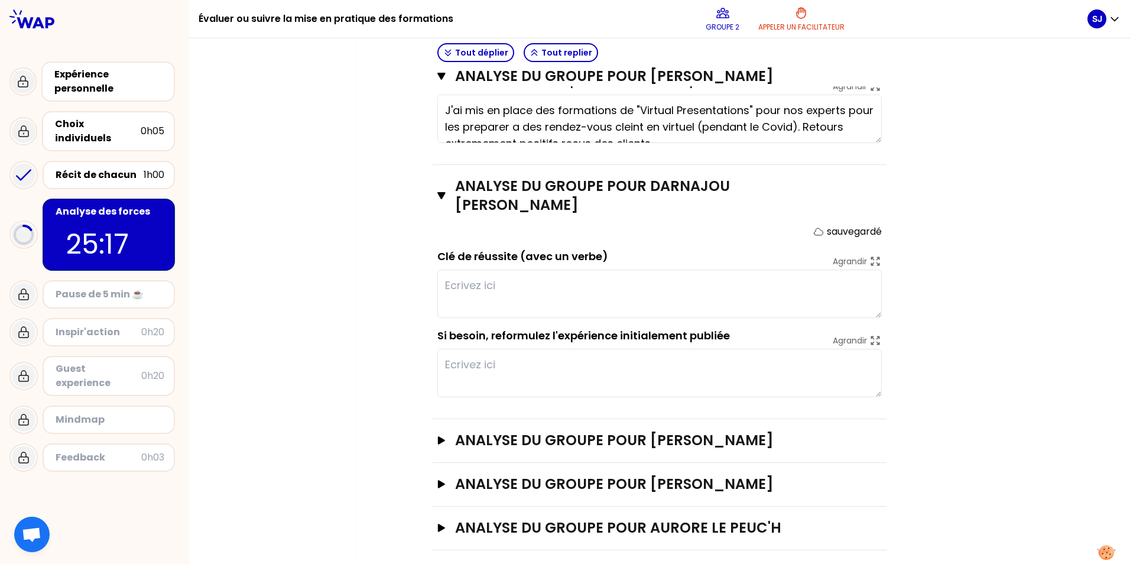
scroll to position [768, 0]
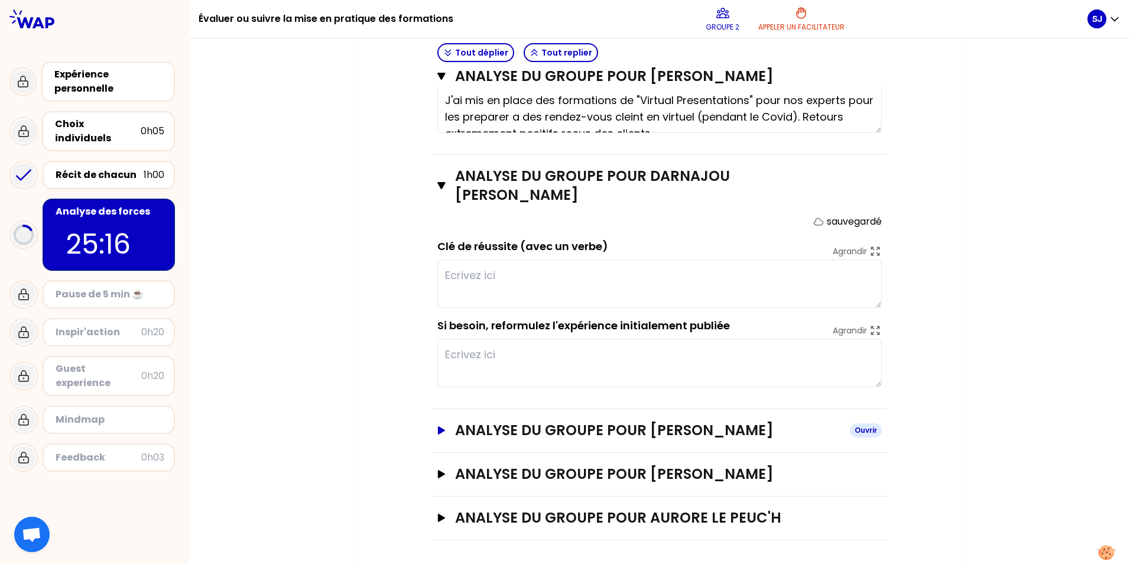
click at [438, 426] on icon "button" at bounding box center [441, 430] width 7 height 8
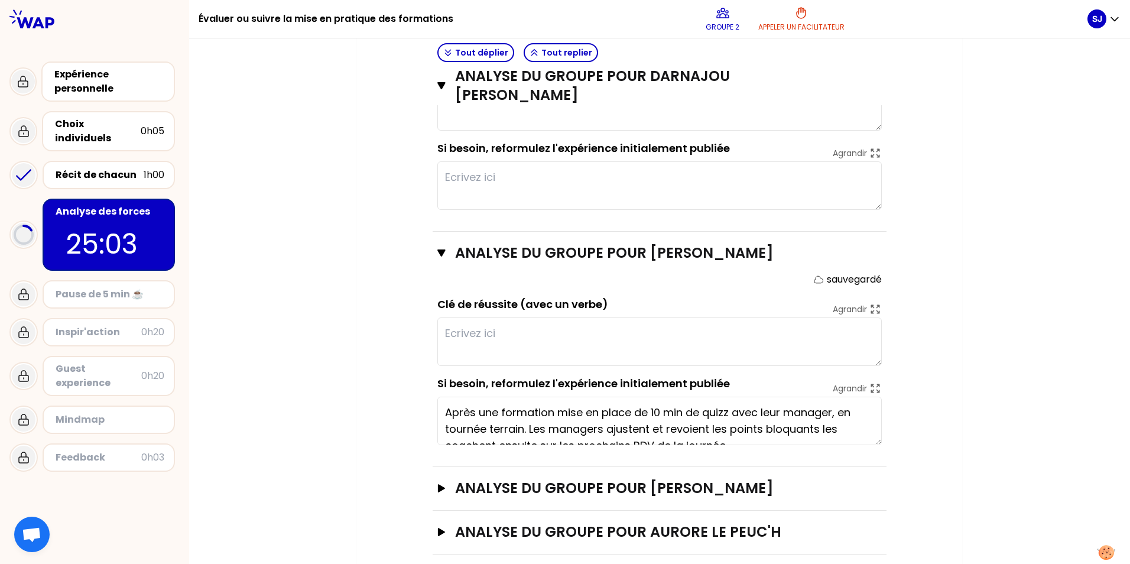
scroll to position [33, 0]
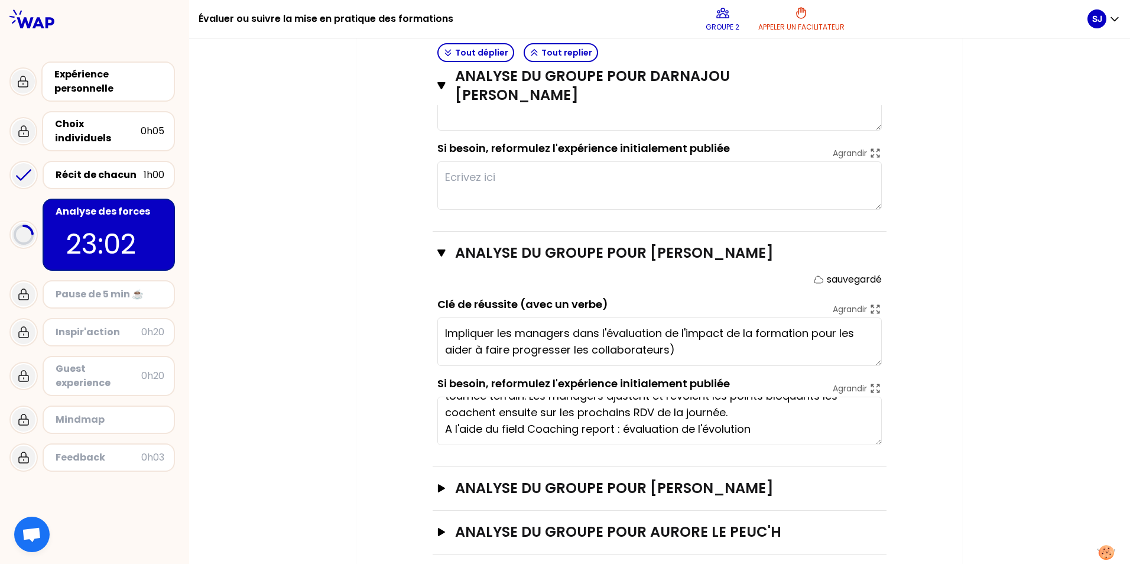
type textarea "Impliquer les managers dans l'évaluation de l'impact de la formation (pour les …"
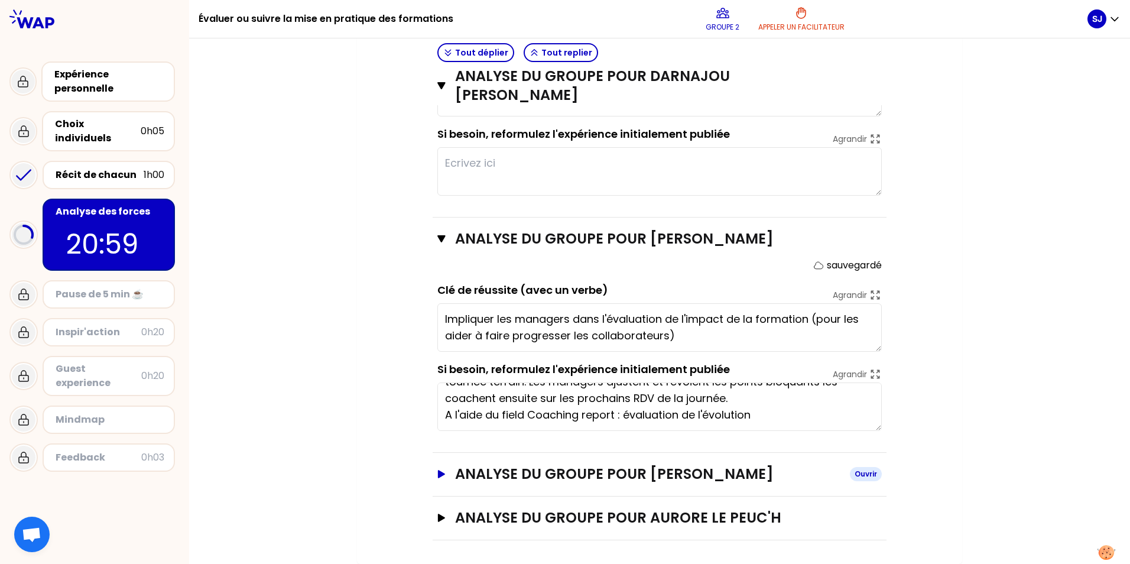
click at [437, 465] on button "analyse du groupe pour [PERSON_NAME]" at bounding box center [659, 474] width 445 height 19
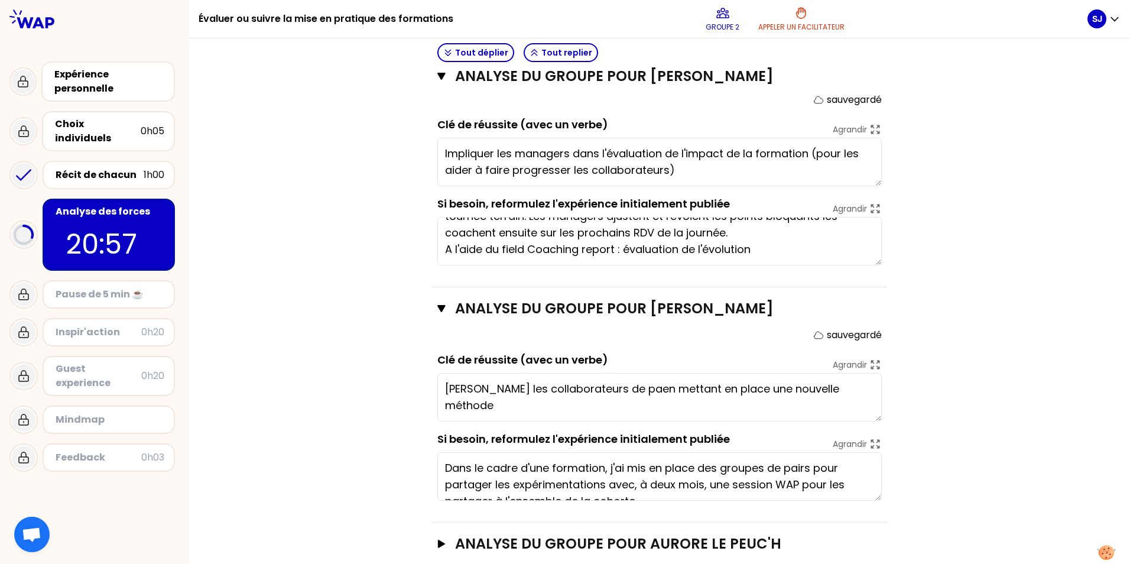
scroll to position [1151, 0]
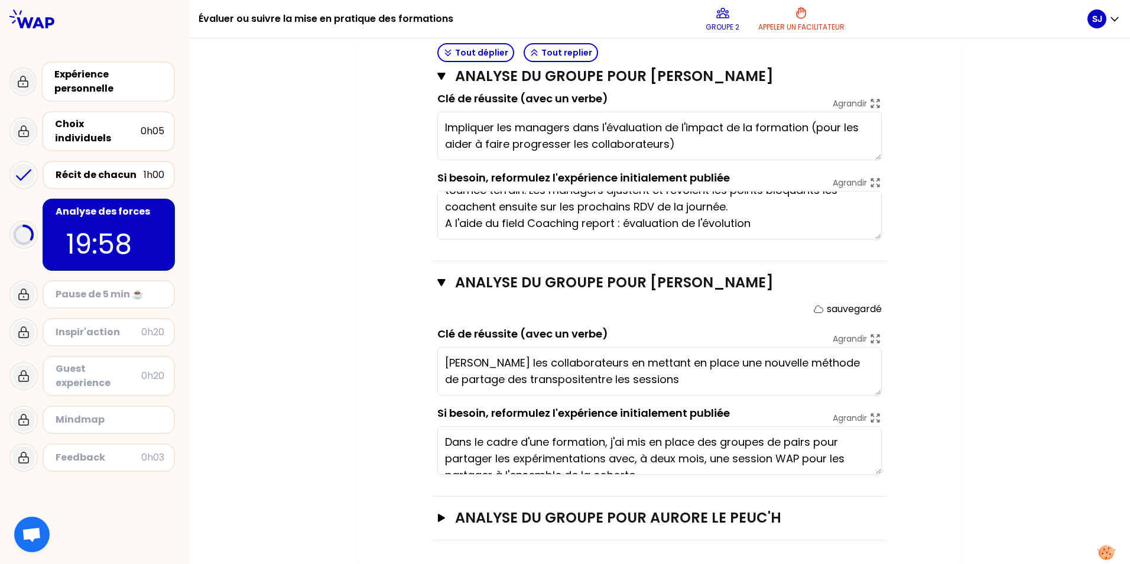
type textarea "[PERSON_NAME] les collaborateurs en mettant en place une nouvelle méthode de pa…"
drag, startPoint x: 435, startPoint y: 519, endPoint x: 436, endPoint y: 526, distance: 7.2
click at [438, 519] on icon "button" at bounding box center [441, 518] width 7 height 8
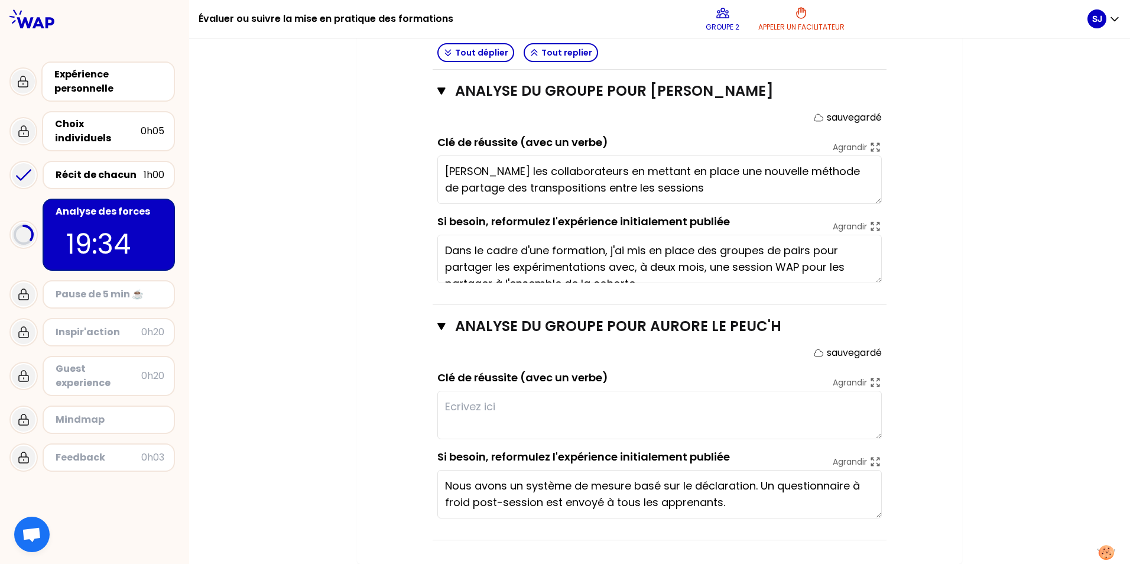
scroll to position [0, 0]
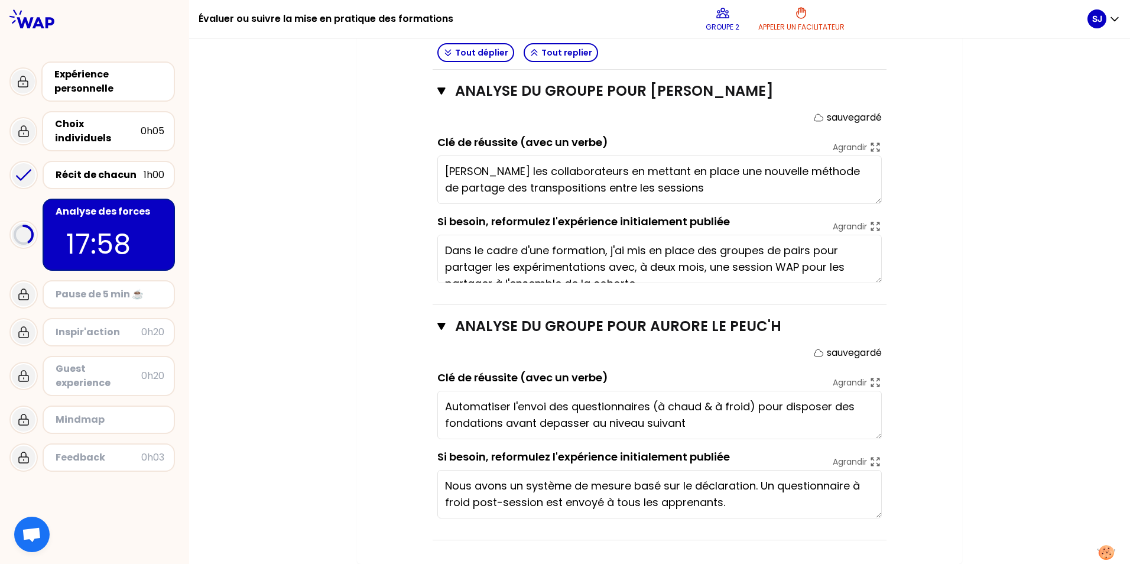
type textarea "Automatiser l'envoi des questionnaires (à chaud & à froid) pour disposer des fo…"
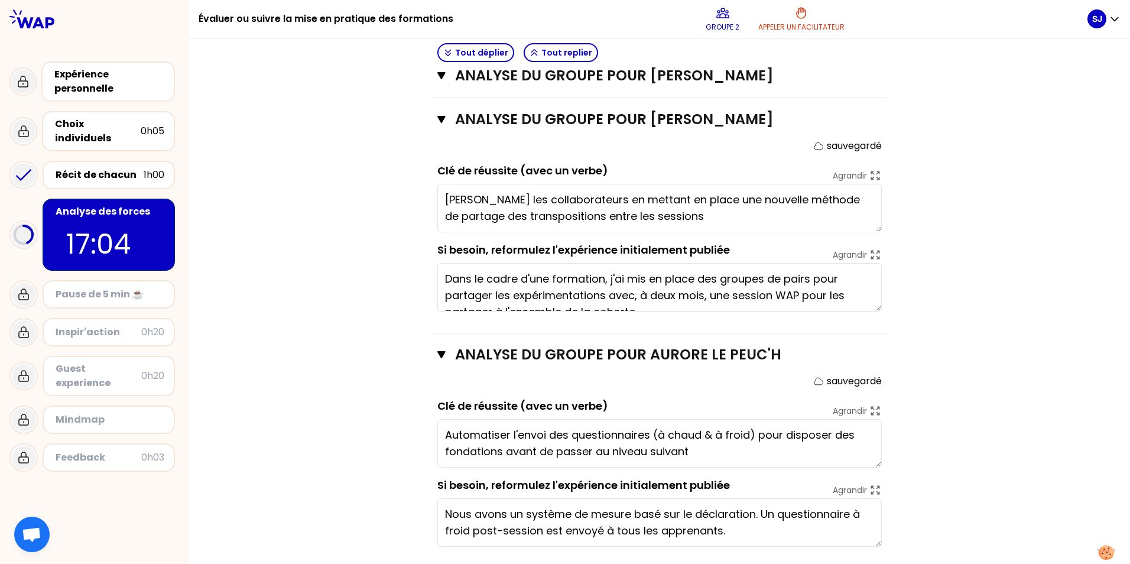
scroll to position [1342, 0]
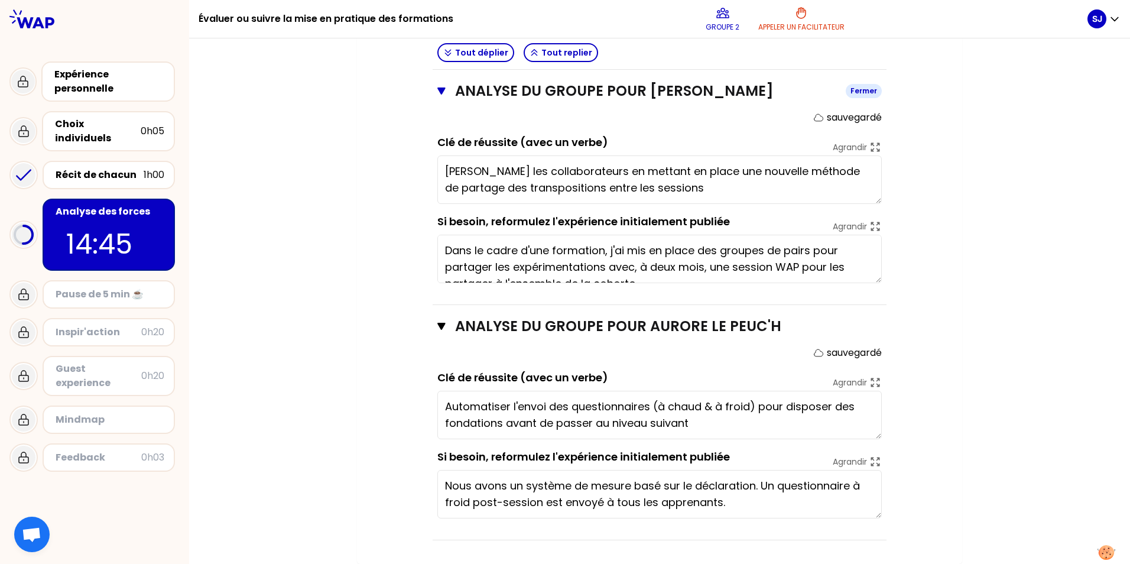
drag, startPoint x: 798, startPoint y: 27, endPoint x: 813, endPoint y: 87, distance: 61.5
click at [798, 27] on p "Appeler un facilitateur" at bounding box center [801, 26] width 86 height 9
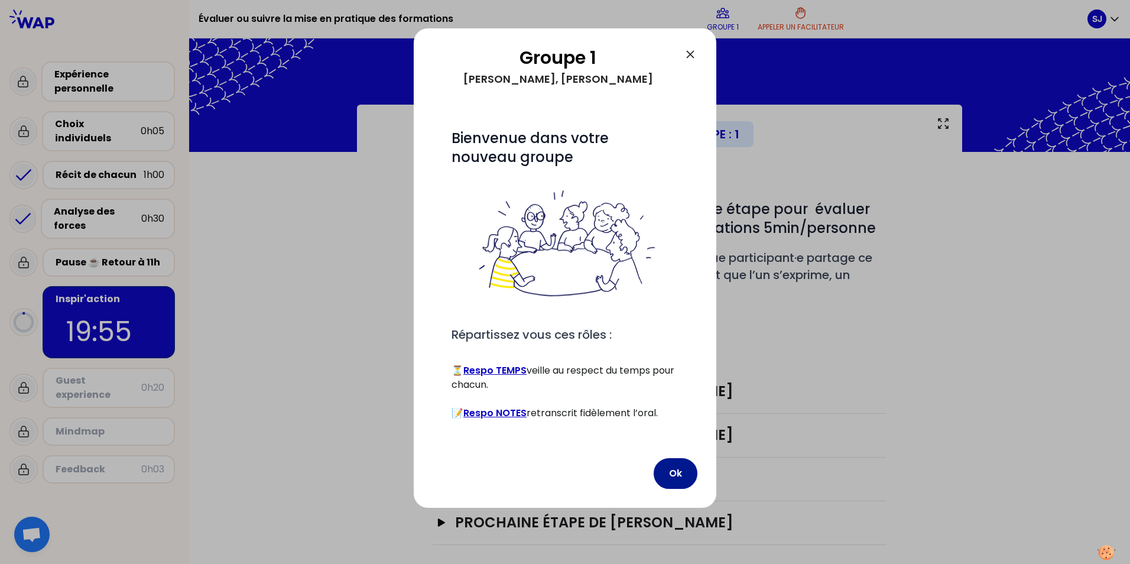
click at [677, 472] on button "Ok" at bounding box center [676, 473] width 44 height 31
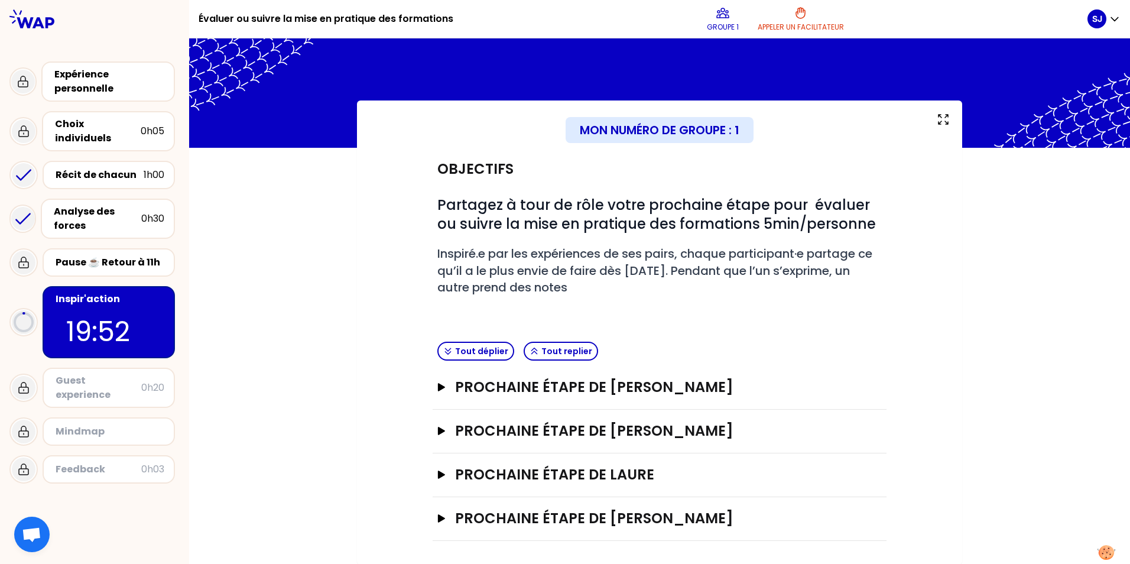
scroll to position [5, 0]
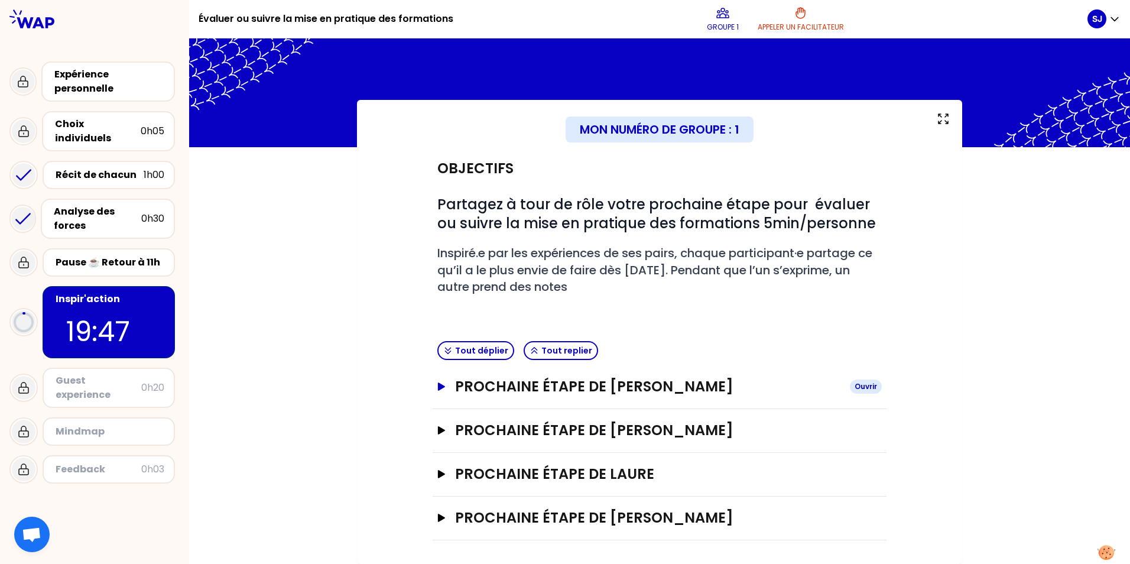
click at [438, 388] on icon "button" at bounding box center [441, 386] width 9 height 8
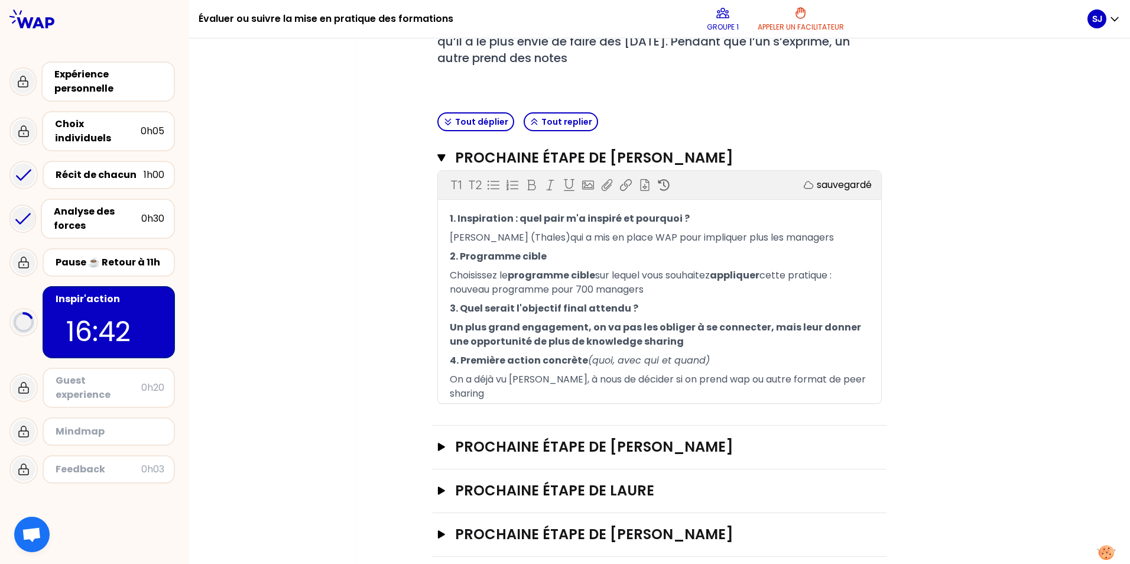
scroll to position [236, 0]
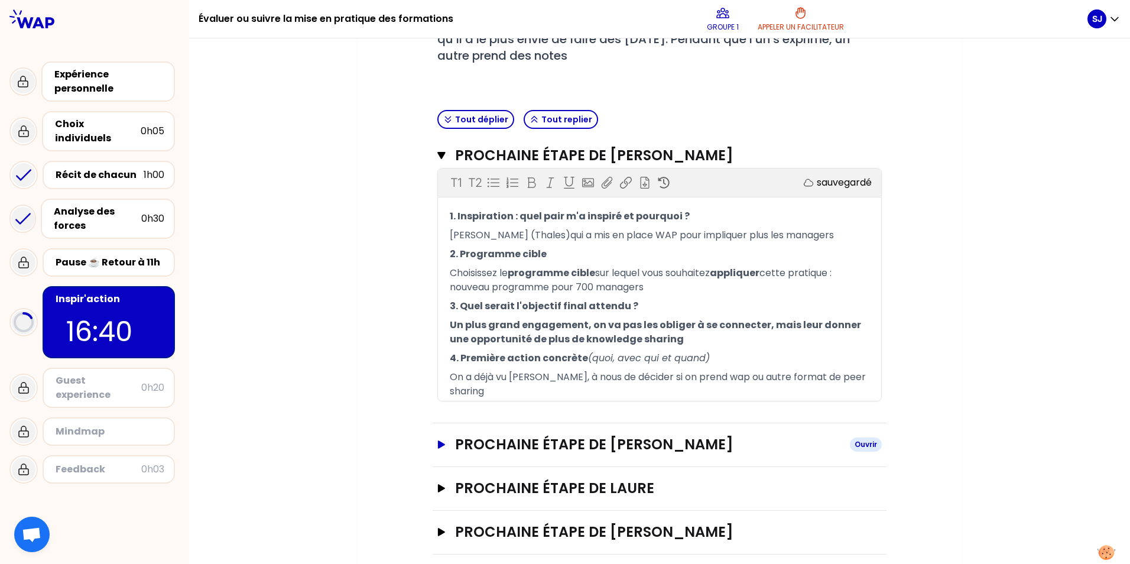
click at [437, 440] on icon "button" at bounding box center [441, 444] width 9 height 8
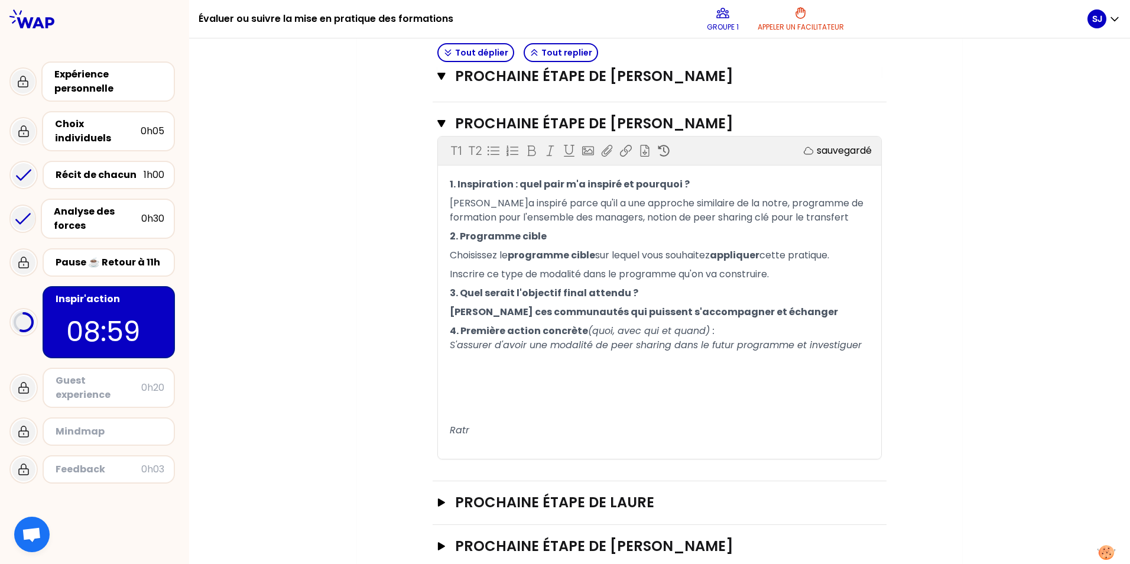
scroll to position [571, 0]
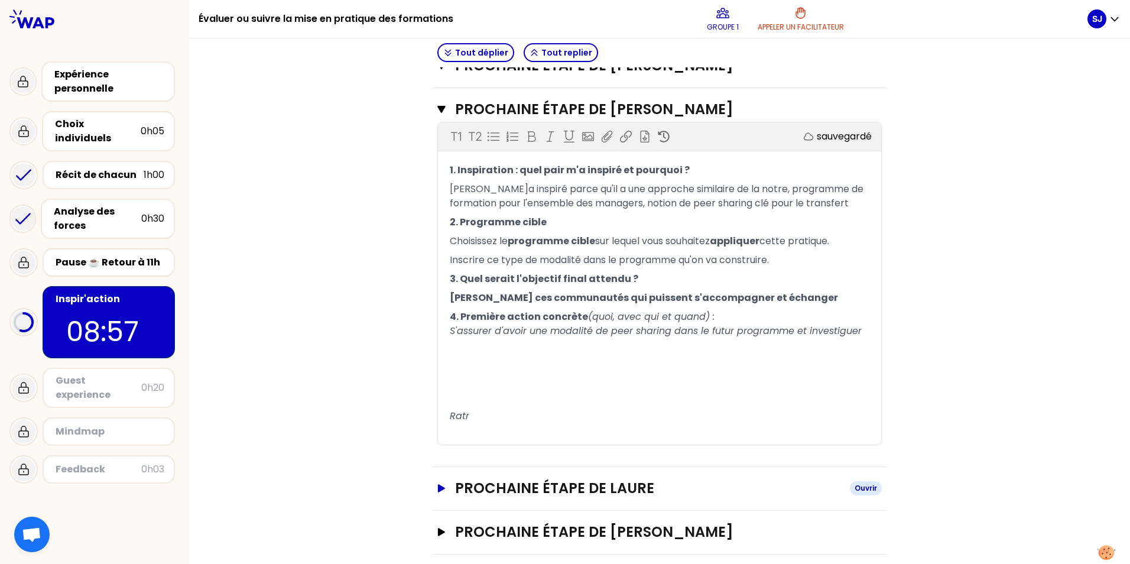
click at [438, 484] on icon "button" at bounding box center [441, 488] width 7 height 8
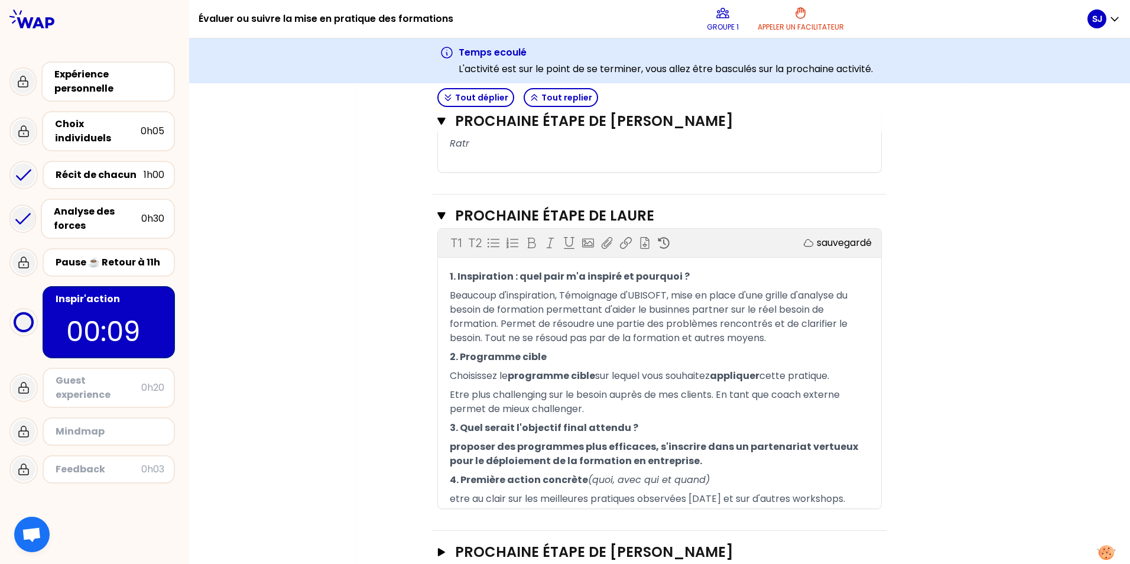
scroll to position [909, 0]
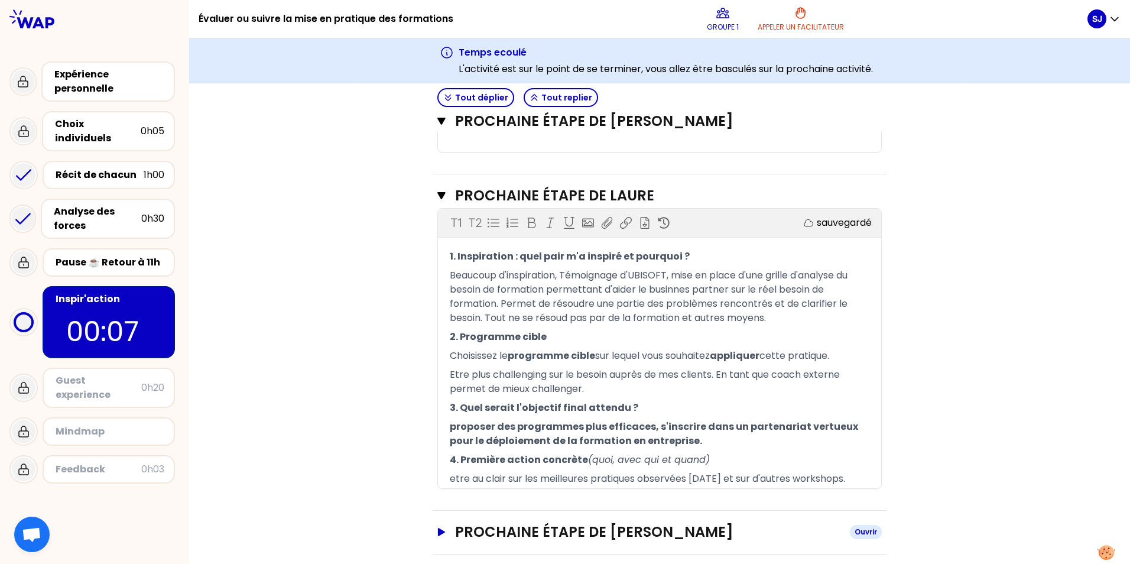
click at [440, 523] on button "Prochaine étape de [PERSON_NAME]" at bounding box center [659, 532] width 445 height 19
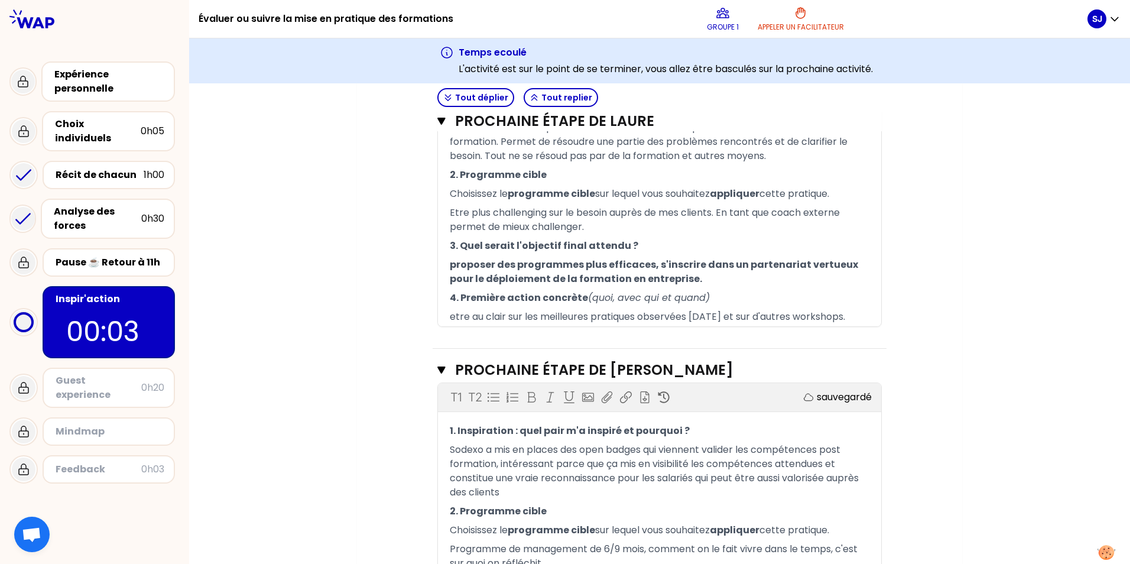
scroll to position [1220, 0]
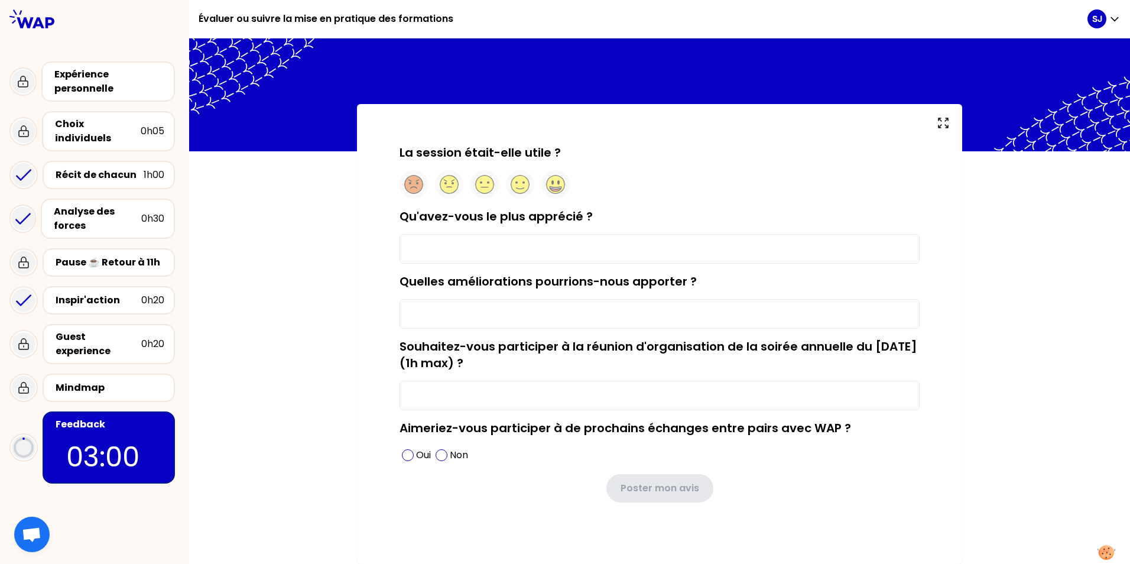
scroll to position [1, 0]
click at [552, 191] on icon at bounding box center [555, 190] width 11 height 3
click at [500, 238] on input "Qu'avez-vous le plus apprécié ?" at bounding box center [660, 249] width 520 height 30
type input "J'ai apprecie le partage des experience et les conversations que ce partage a d…"
